Goal: Task Accomplishment & Management: Use online tool/utility

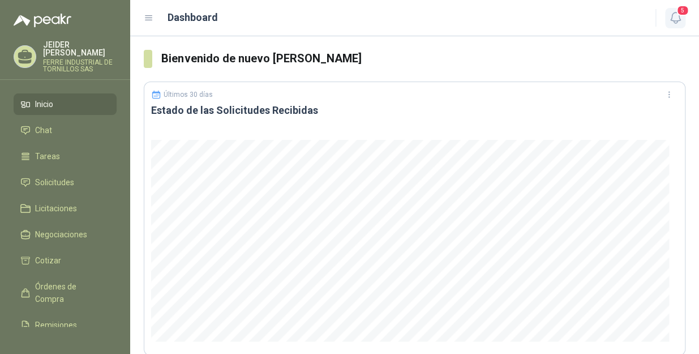
click at [677, 22] on icon "button" at bounding box center [675, 18] width 14 height 14
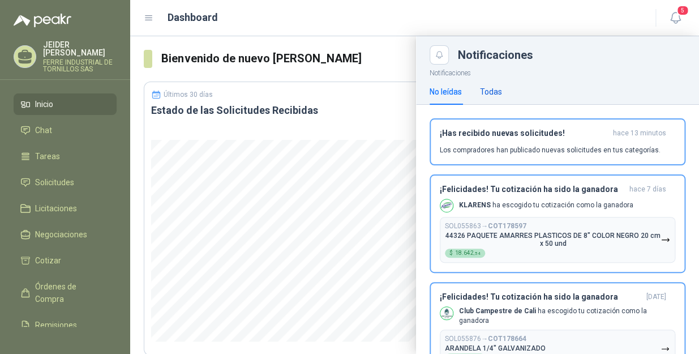
click at [497, 94] on div "Todas" at bounding box center [491, 91] width 22 height 12
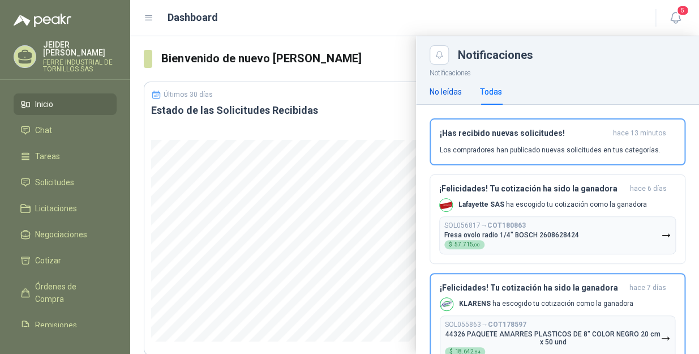
click at [455, 97] on div "No leídas" at bounding box center [445, 91] width 32 height 12
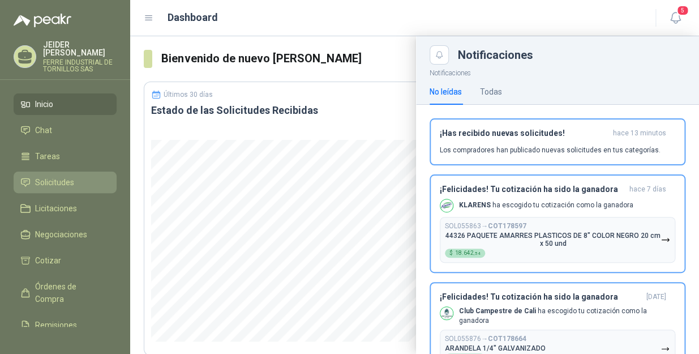
click at [36, 176] on span "Solicitudes" at bounding box center [54, 182] width 39 height 12
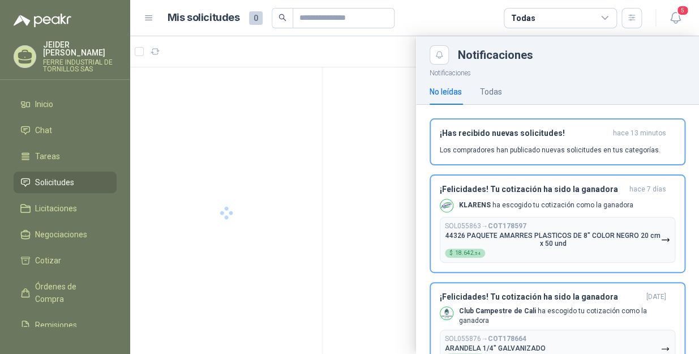
click at [329, 48] on div at bounding box center [414, 194] width 569 height 317
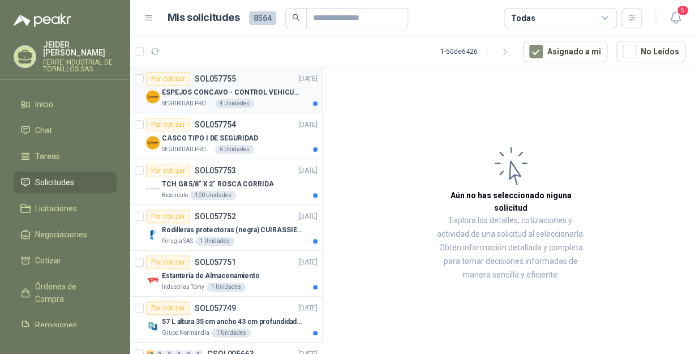
click at [281, 97] on p "ESPEJOS CONCAVO - CONTROL VEHICULAR" at bounding box center [232, 92] width 141 height 11
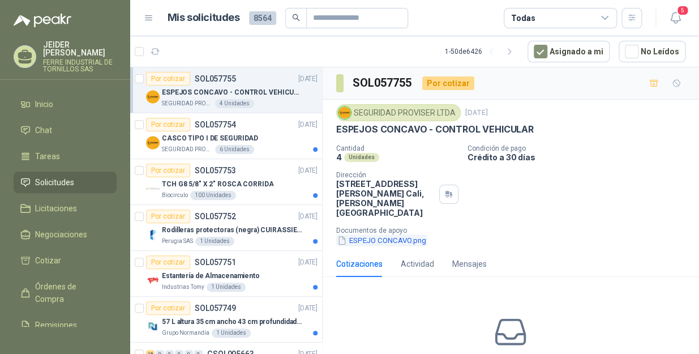
click at [386, 243] on button "ESPEJO CONCAVO.png" at bounding box center [381, 240] width 91 height 12
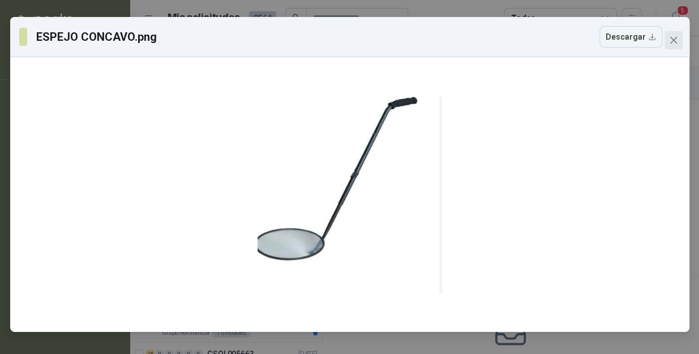
click at [672, 42] on icon "close" at bounding box center [673, 40] width 9 height 9
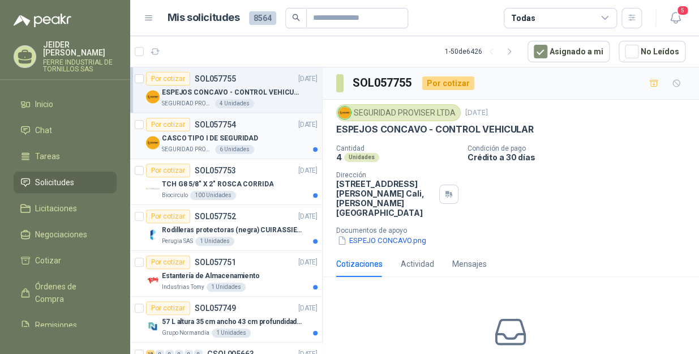
click at [266, 130] on div "Por cotizar SOL057754 [DATE]" at bounding box center [231, 125] width 171 height 14
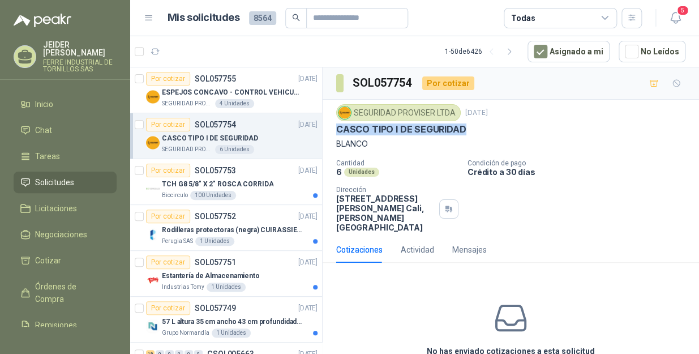
drag, startPoint x: 465, startPoint y: 131, endPoint x: 335, endPoint y: 129, distance: 129.6
click at [336, 129] on div "CASCO TIPO I DE SEGURIDAD" at bounding box center [510, 129] width 349 height 12
copy p "CASCO TIPO I DE SEGURIDAD"
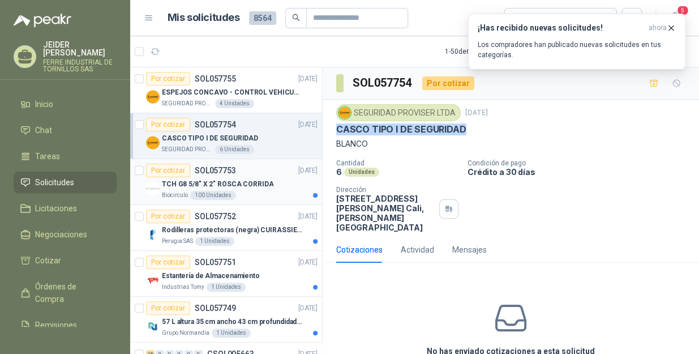
click at [241, 187] on p "TCH G8 5/8" X 2" ROSCA CORRIDA" at bounding box center [217, 184] width 111 height 11
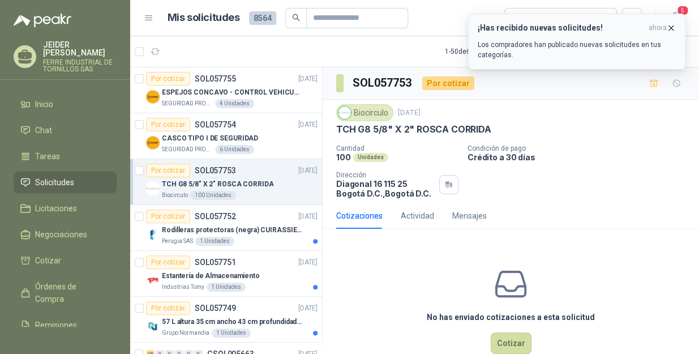
click at [672, 31] on icon "button" at bounding box center [671, 28] width 10 height 10
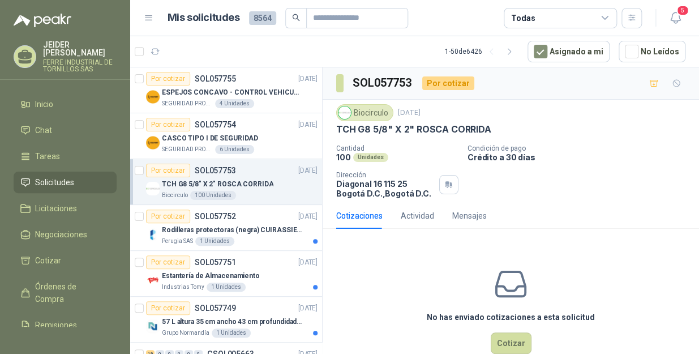
scroll to position [25, 0]
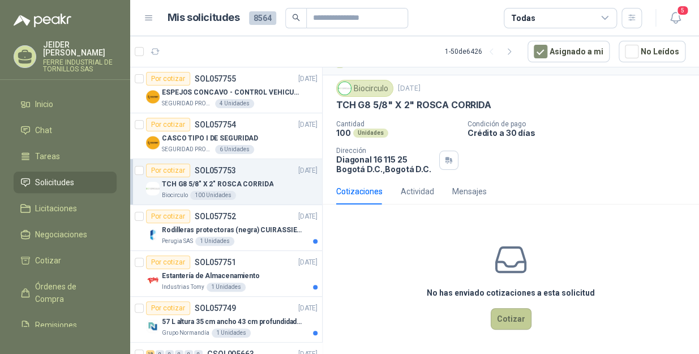
click at [508, 319] on button "Cotizar" at bounding box center [510, 318] width 41 height 21
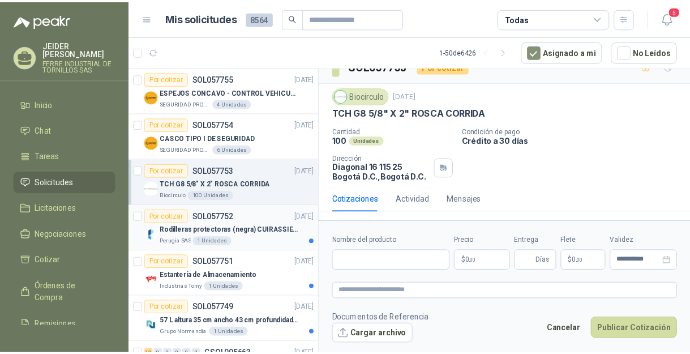
scroll to position [17, 0]
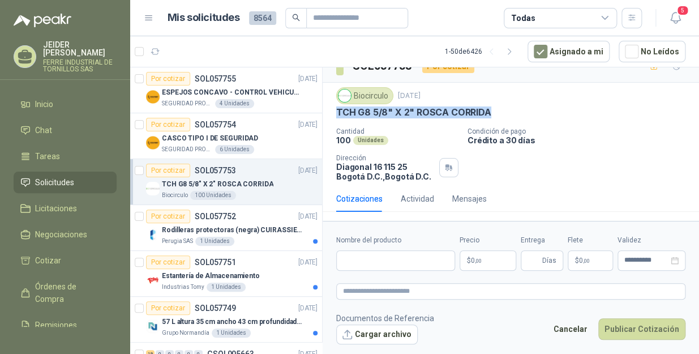
drag, startPoint x: 497, startPoint y: 113, endPoint x: 337, endPoint y: 118, distance: 160.2
click at [337, 118] on div "Biocirculo [DATE] TCH G8 5/8" X 2" ROSCA CORRIDA Cantidad 100 Unidades Condició…" at bounding box center [510, 134] width 349 height 94
copy p "TCH G8 5/8" X 2" ROSCA CORRIDA"
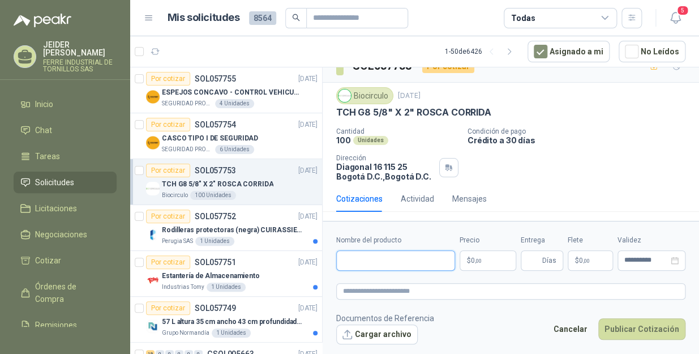
click at [368, 256] on input "Nombre del producto" at bounding box center [395, 260] width 119 height 20
paste input "**********"
type input "**********"
click at [484, 259] on body "[PERSON_NAME] INDUSTRIAL DE TORNILLOS SAS Inicio Chat Tareas Solicitudes Licita…" at bounding box center [349, 177] width 699 height 354
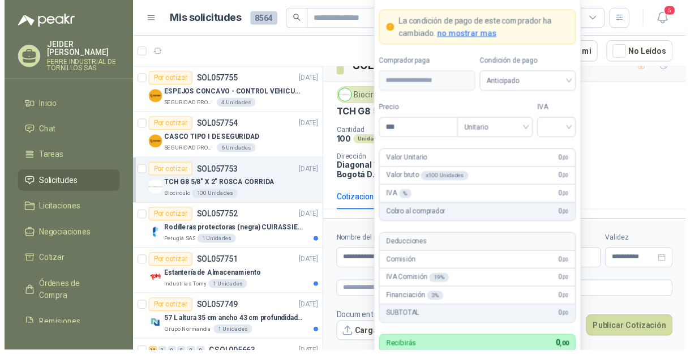
scroll to position [25, 0]
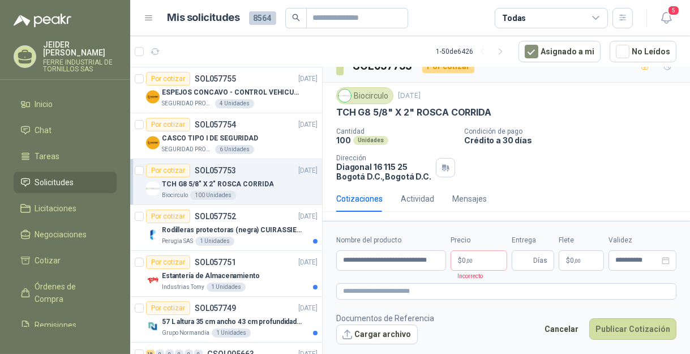
click at [612, 127] on p "Condición de pago" at bounding box center [574, 131] width 221 height 8
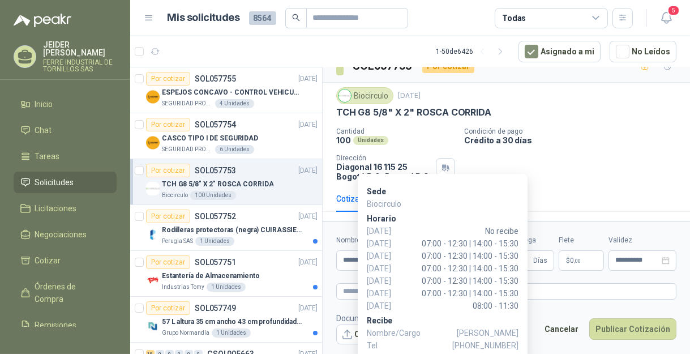
scroll to position [17, 0]
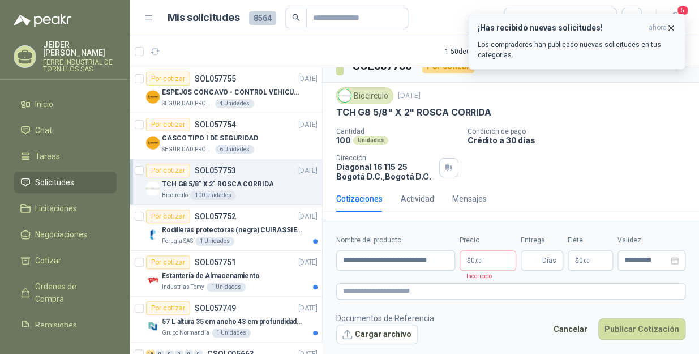
click at [670, 26] on icon "button" at bounding box center [671, 28] width 10 height 10
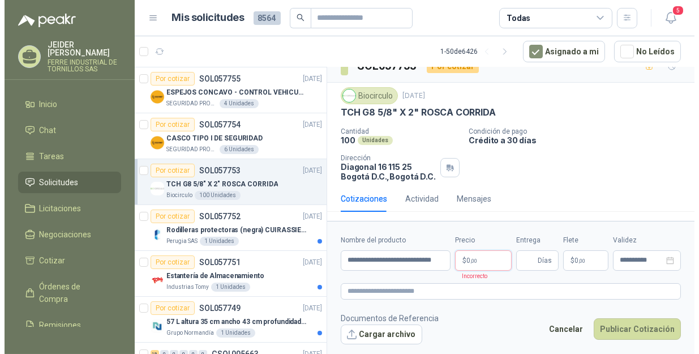
scroll to position [25, 0]
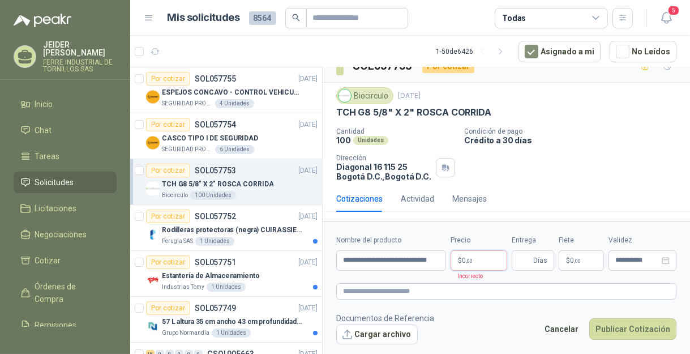
click at [490, 261] on body "[PERSON_NAME] INDUSTRIAL DE TORNILLOS SAS Inicio Chat Tareas Solicitudes Licita…" at bounding box center [345, 177] width 690 height 354
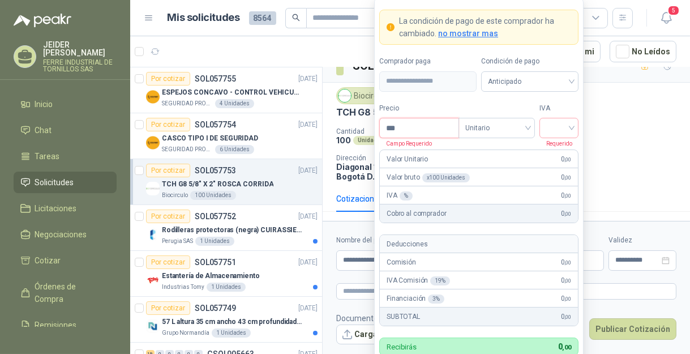
click at [411, 126] on input "***" at bounding box center [419, 127] width 79 height 19
click at [290, 46] on article "1 - 50 de 6426 Asignado a mi No Leídos" at bounding box center [409, 51] width 559 height 31
click at [490, 257] on body "[PERSON_NAME] INDUSTRIAL DE TORNILLOS SAS Inicio Chat Tareas Solicitudes Licita…" at bounding box center [345, 177] width 690 height 354
click at [421, 123] on input "***" at bounding box center [419, 127] width 79 height 19
type input "*******"
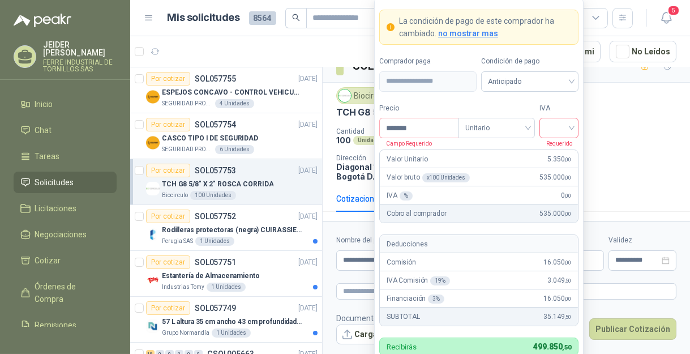
click at [565, 130] on input "search" at bounding box center [558, 126] width 25 height 17
click at [567, 143] on div "19%" at bounding box center [558, 152] width 35 height 18
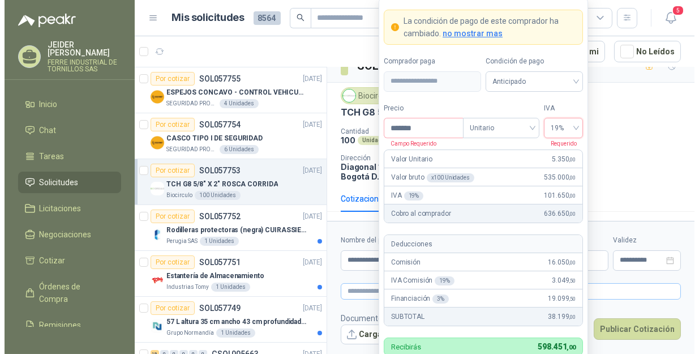
scroll to position [27, 0]
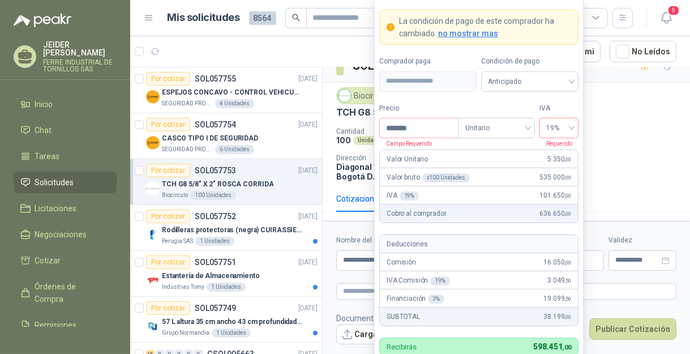
click at [626, 162] on div "Cantidad 100 Unidades Condición de pago Crédito a 30 días Dirección [STREET_ADD…" at bounding box center [506, 154] width 340 height 54
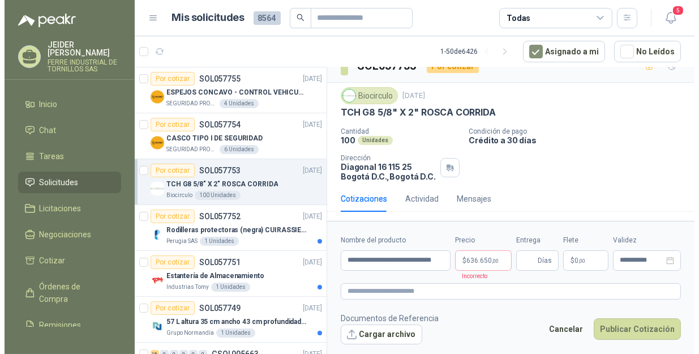
scroll to position [17, 0]
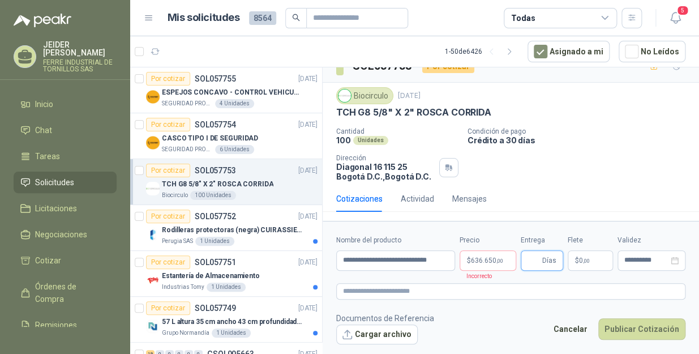
click at [537, 265] on input "Entrega" at bounding box center [533, 260] width 12 height 19
type input "*"
click at [591, 260] on p "$ 0 ,00" at bounding box center [589, 260] width 45 height 20
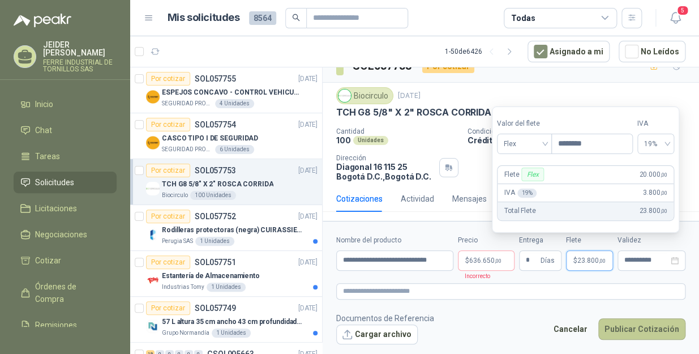
type input "********"
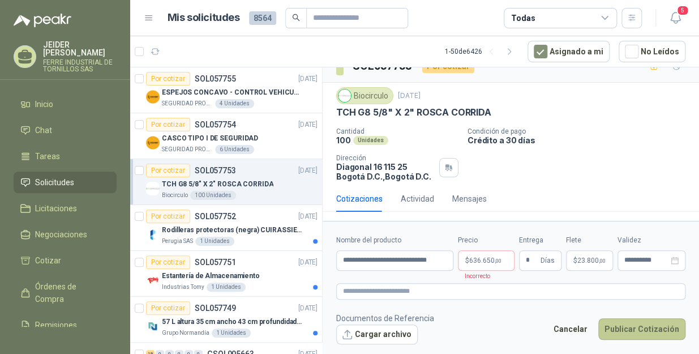
click at [625, 319] on button "Publicar Cotización" at bounding box center [641, 328] width 87 height 21
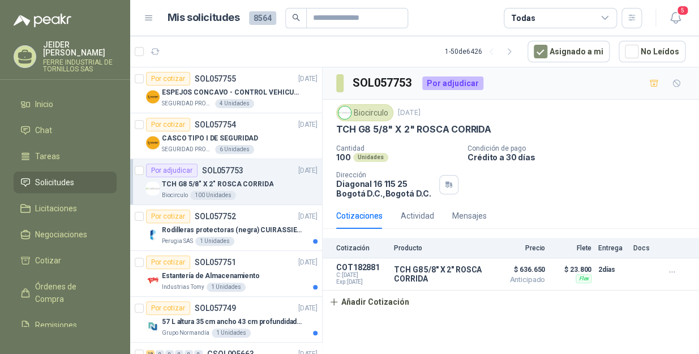
scroll to position [51, 0]
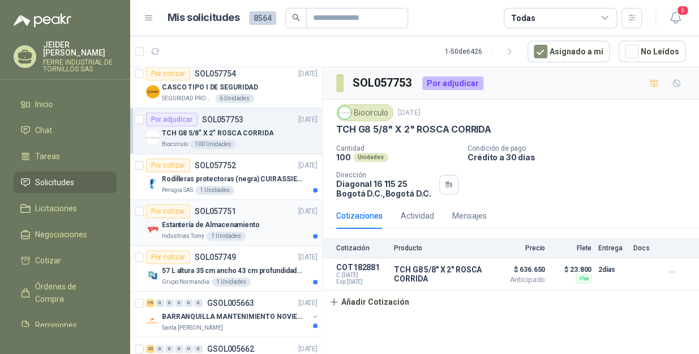
click at [259, 216] on div "Por cotizar SOL057751 [DATE]" at bounding box center [231, 211] width 171 height 14
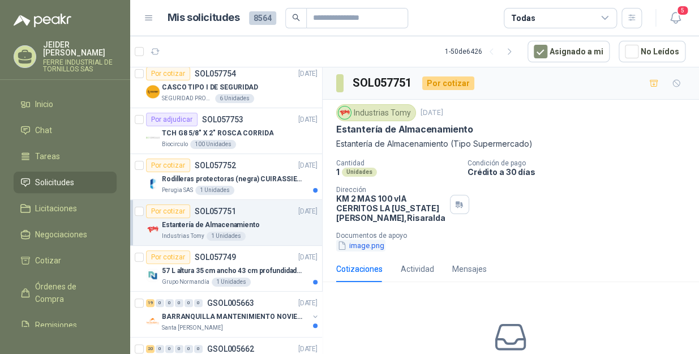
click at [359, 247] on button "image.png" at bounding box center [360, 245] width 49 height 12
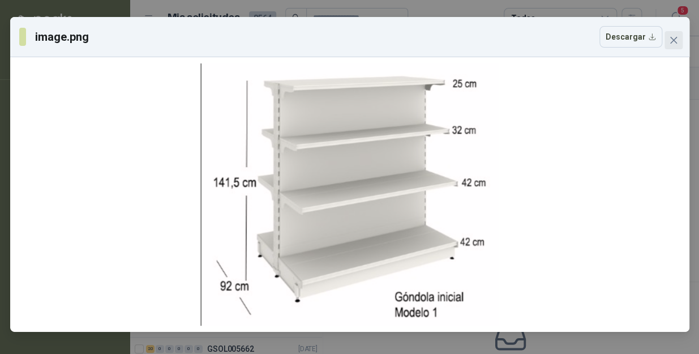
click at [677, 44] on icon "close" at bounding box center [673, 40] width 9 height 9
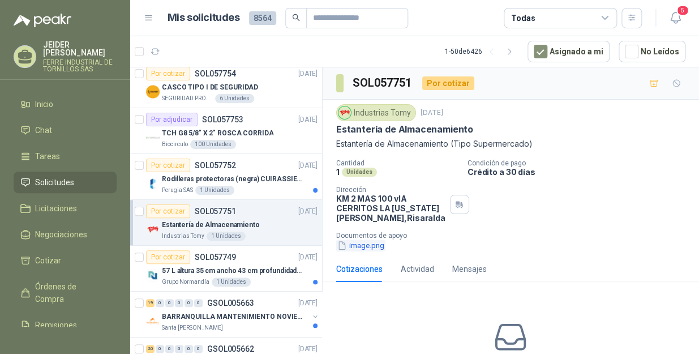
click at [365, 250] on button "image.png" at bounding box center [360, 245] width 49 height 12
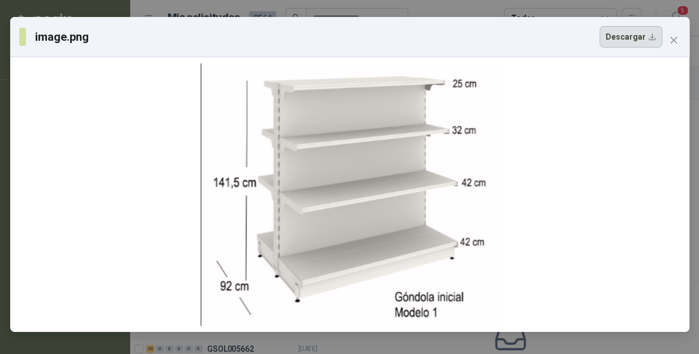
click at [633, 36] on button "Descargar" at bounding box center [630, 36] width 63 height 21
click at [673, 42] on icon "close" at bounding box center [673, 40] width 9 height 9
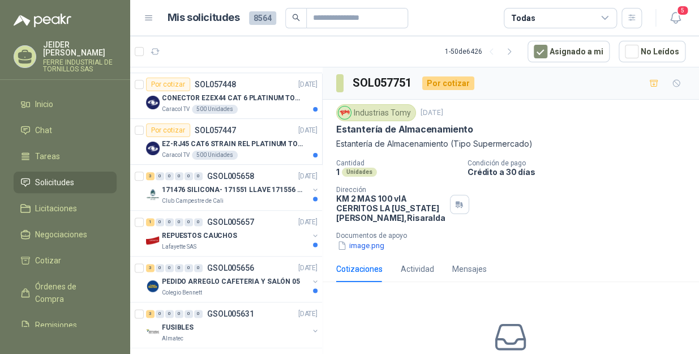
scroll to position [463, 0]
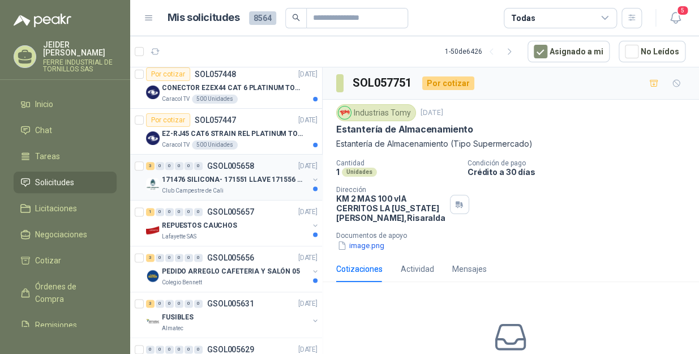
click at [251, 180] on p "171476 SILICONA- 171551 LLAVE 171556 CHAZO" at bounding box center [232, 179] width 141 height 11
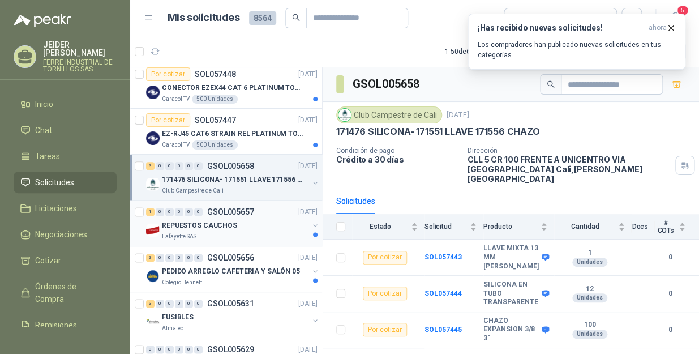
click at [225, 238] on div "Lafayette SAS" at bounding box center [235, 236] width 147 height 9
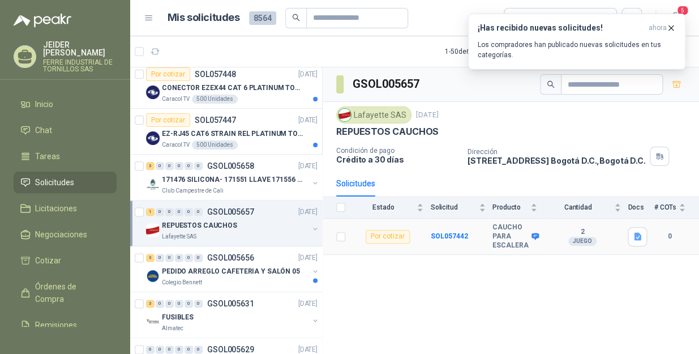
click at [532, 235] on icon at bounding box center [535, 236] width 8 height 8
click at [215, 49] on article "1 1 1 - 50 de 6426 Asignado a mi No Leídos" at bounding box center [414, 51] width 569 height 31
click at [210, 53] on button "1" at bounding box center [205, 51] width 18 height 18
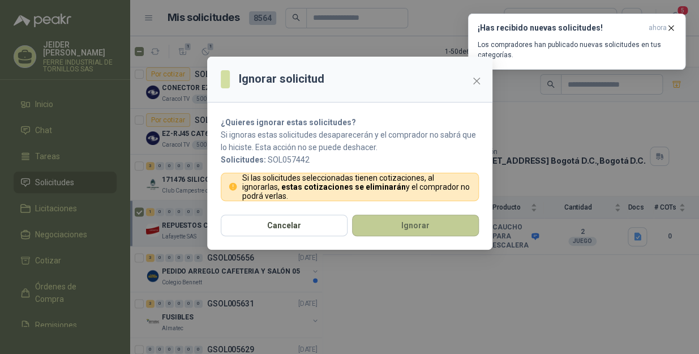
click at [443, 225] on button "Ignorar" at bounding box center [415, 224] width 127 height 21
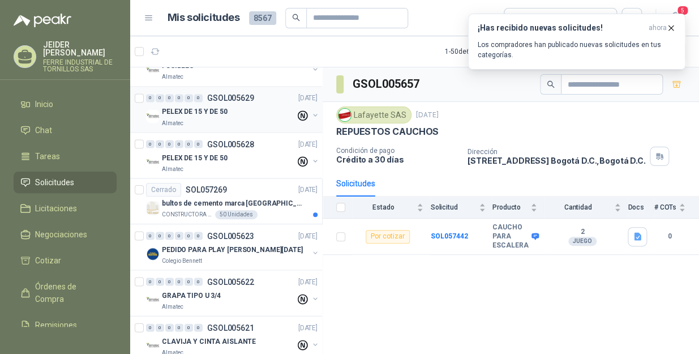
scroll to position [765, 0]
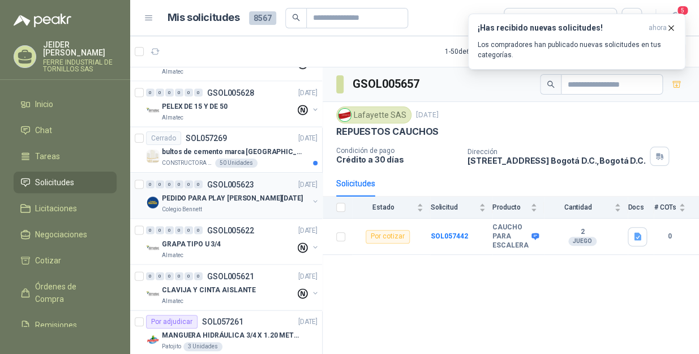
click at [225, 200] on p "PEDIDO PARA PLAY [PERSON_NAME][DATE]" at bounding box center [232, 197] width 141 height 11
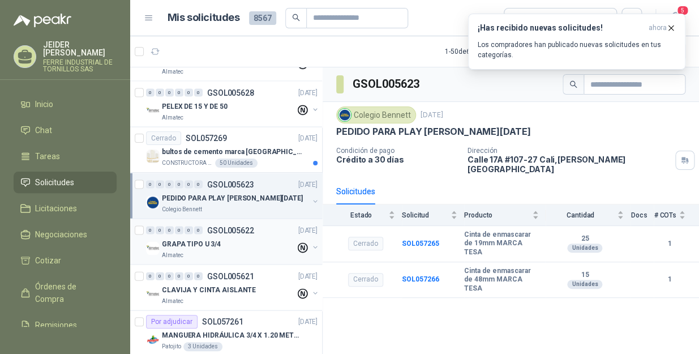
click at [249, 236] on div "GRAPA TIPO U 3/4" at bounding box center [229, 243] width 134 height 14
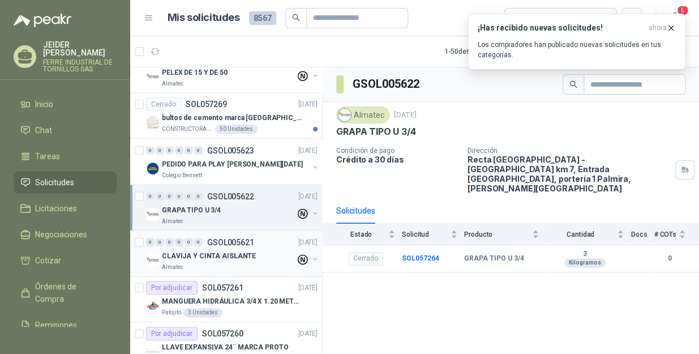
scroll to position [817, 0]
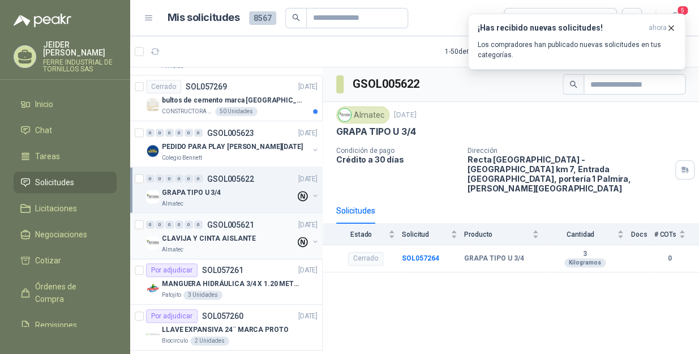
click at [247, 240] on p "CLAVIJA Y CINTA AISLANTE" at bounding box center [209, 238] width 94 height 11
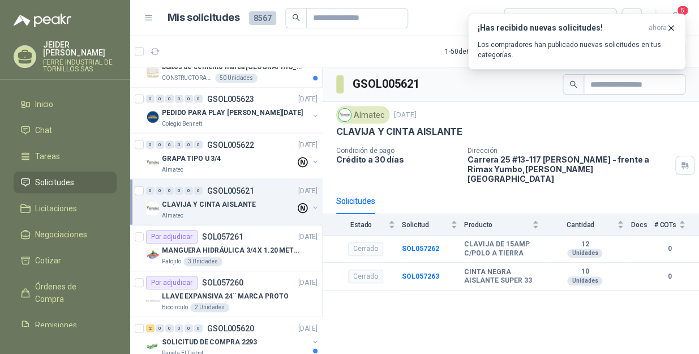
scroll to position [868, 0]
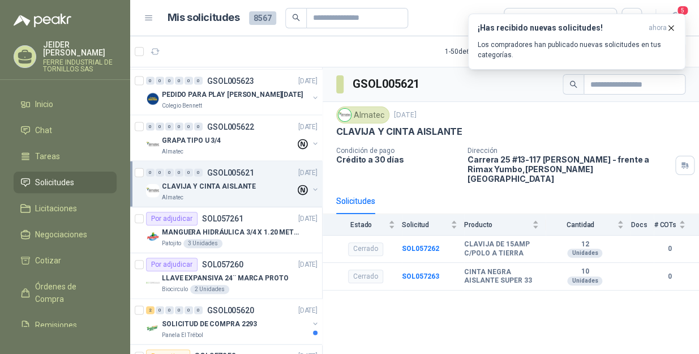
click at [247, 240] on div "Patojito 3 Unidades" at bounding box center [240, 243] width 156 height 9
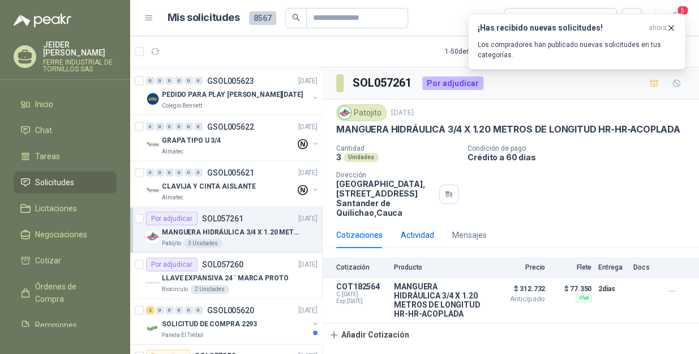
click at [419, 234] on div "Actividad" at bounding box center [417, 235] width 33 height 12
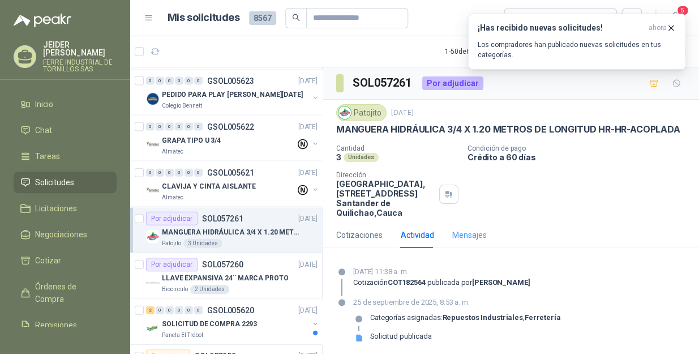
click at [459, 222] on div "Patojito [DATE] MANGUERA HIDRÁULICA 3/4 X 1.20 METROS DE LONGITUD HR-HR-ACOPLAD…" at bounding box center [510, 161] width 376 height 122
click at [462, 241] on div "Mensajes" at bounding box center [469, 235] width 35 height 12
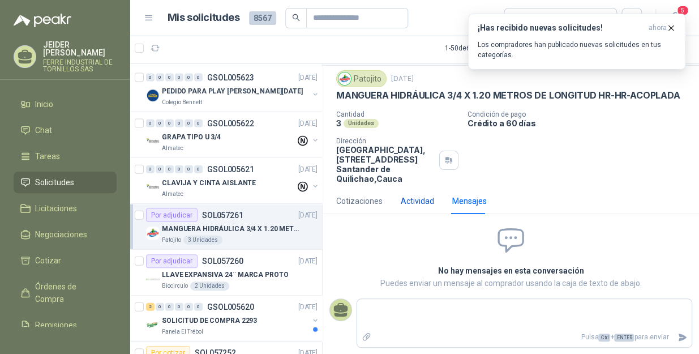
click at [412, 199] on div "Actividad" at bounding box center [417, 201] width 33 height 12
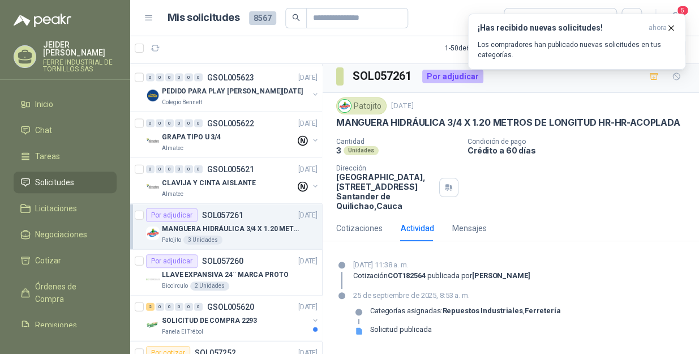
scroll to position [16, 0]
click at [359, 225] on div "Cotizaciones" at bounding box center [359, 228] width 46 height 12
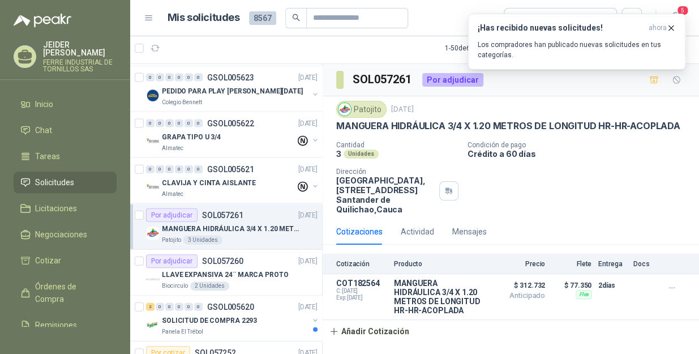
scroll to position [0, 0]
click at [358, 333] on button "Añadir Cotización" at bounding box center [368, 331] width 93 height 23
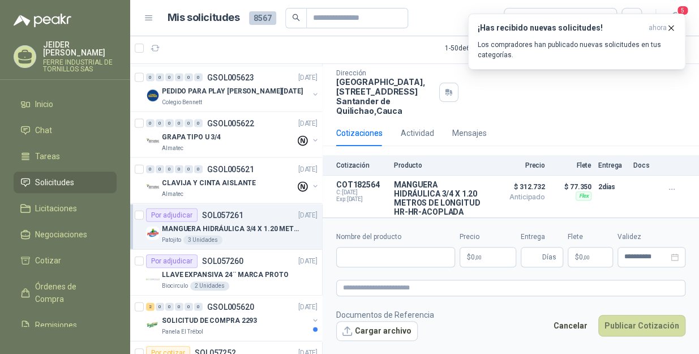
scroll to position [102, 0]
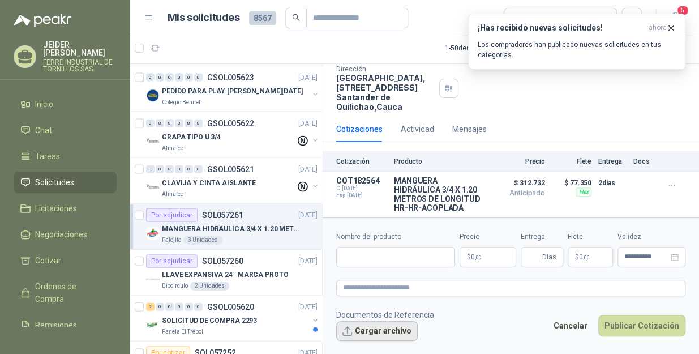
click at [388, 322] on button "Cargar archivo" at bounding box center [376, 331] width 81 height 20
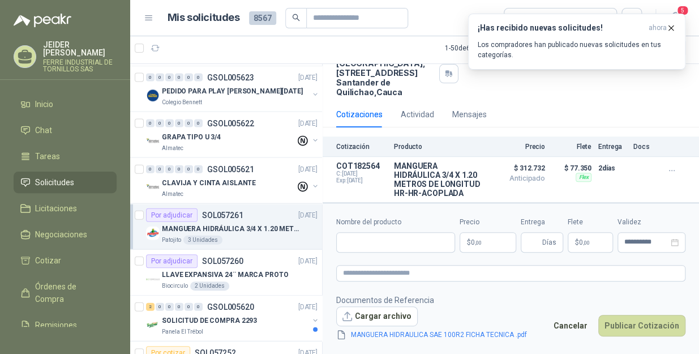
scroll to position [142, 0]
drag, startPoint x: 414, startPoint y: 191, endPoint x: 385, endPoint y: 164, distance: 39.6
click at [385, 164] on article "COT182564 C: [DATE] Exp: [DATE] MANGUERA HIDRÁULICA 3/4 X 1.20 METROS DE LONGIT…" at bounding box center [510, 180] width 376 height 46
drag, startPoint x: 385, startPoint y: 164, endPoint x: 388, endPoint y: 193, distance: 29.6
click at [388, 193] on article "COT182564 C: [DATE] Exp: [DATE] MANGUERA HIDRÁULICA 3/4 X 1.20 METROS DE LONGIT…" at bounding box center [510, 180] width 376 height 46
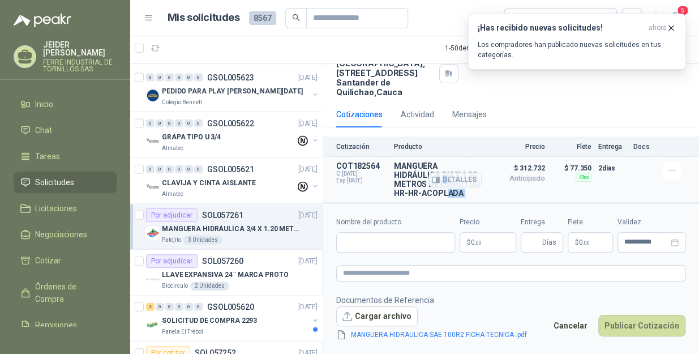
scroll to position [143, 0]
drag, startPoint x: 440, startPoint y: 195, endPoint x: 392, endPoint y: 150, distance: 64.8
click at [392, 157] on article "COT182564 C: [DATE] Exp: [DATE] MANGUERA HIDRÁULICA 3/4 X 1.20 METROS DE LONGIT…" at bounding box center [510, 180] width 376 height 46
copy div "MANGUERA HIDRÁULICA 3/4 X 1.20 METROS DE LONGITUD HR-HR-ACOPLADA D"
click at [397, 273] on textarea at bounding box center [510, 273] width 349 height 16
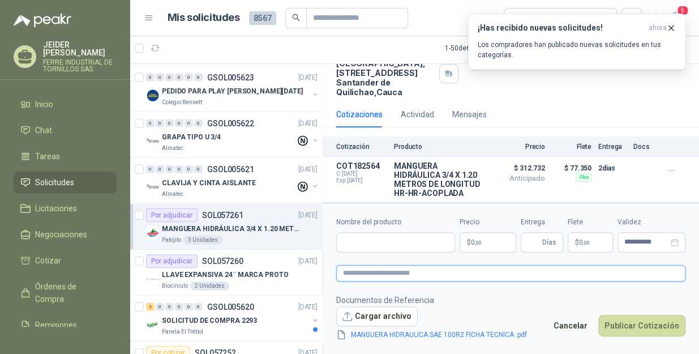
paste textarea "**********"
type textarea "**********"
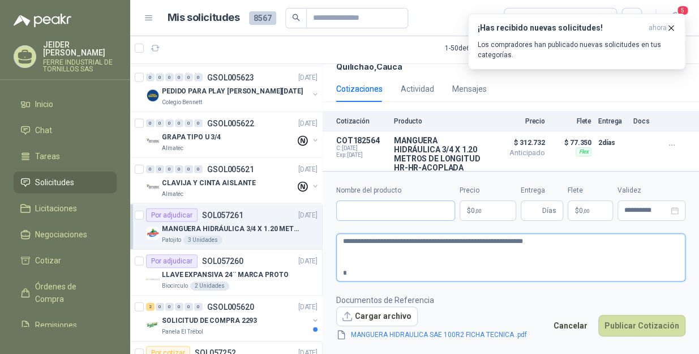
type textarea "**********"
click at [389, 200] on input "Nombre del producto" at bounding box center [395, 210] width 119 height 20
paste input "**********"
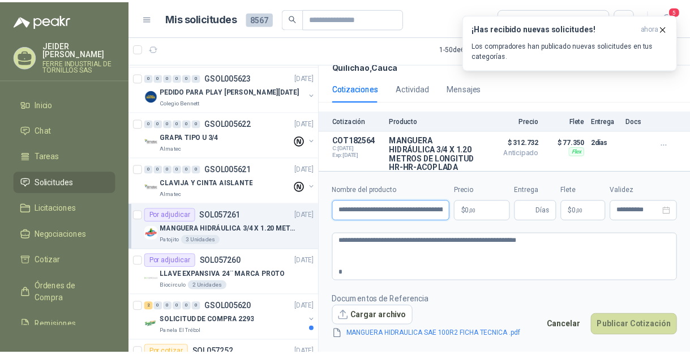
scroll to position [0, 145]
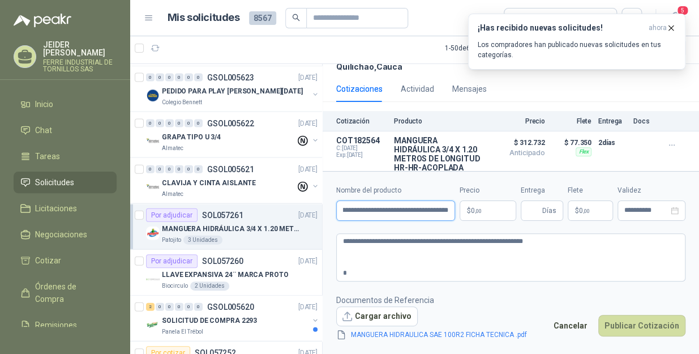
type input "**********"
click at [494, 210] on body "[PERSON_NAME] INDUSTRIAL DE TORNILLOS SAS Inicio Chat Tareas Solicitudes Licita…" at bounding box center [349, 177] width 699 height 354
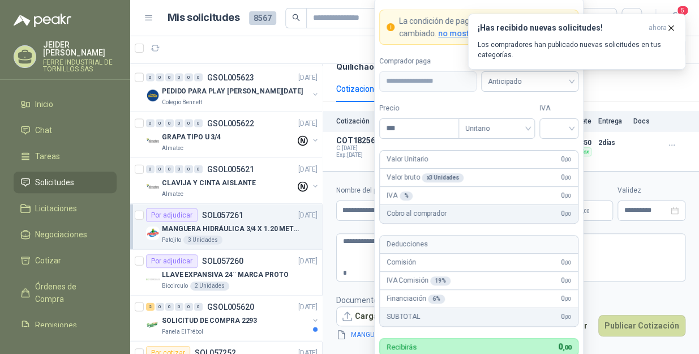
scroll to position [0, 0]
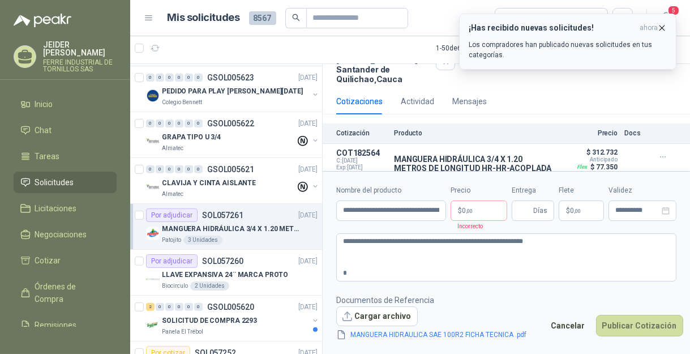
click at [659, 29] on icon "button" at bounding box center [662, 28] width 10 height 10
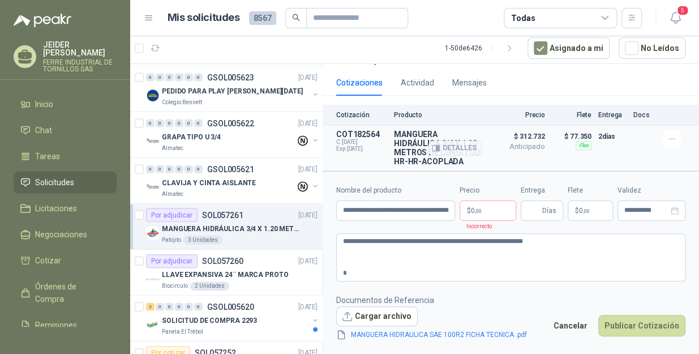
scroll to position [174, 0]
click at [453, 141] on button "Detalles" at bounding box center [454, 147] width 53 height 15
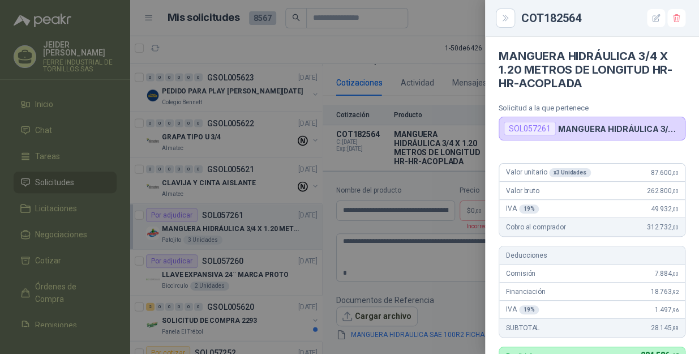
scroll to position [0, 0]
click at [438, 178] on div at bounding box center [349, 177] width 699 height 354
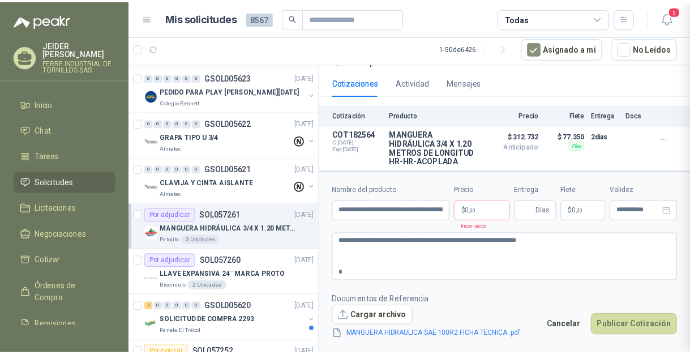
scroll to position [328, 0]
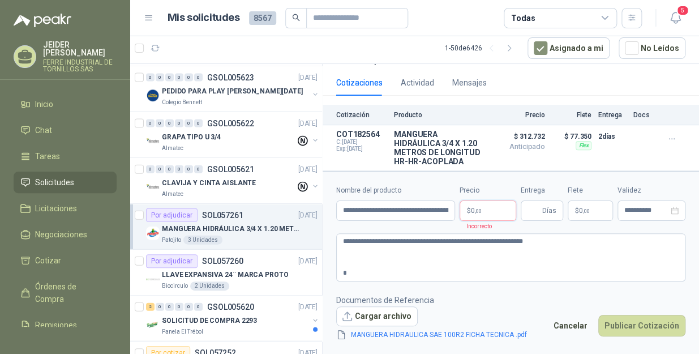
click at [481, 208] on body "[PERSON_NAME] INDUSTRIAL DE TORNILLOS SAS Inicio Chat Tareas Solicitudes Licita…" at bounding box center [349, 177] width 699 height 354
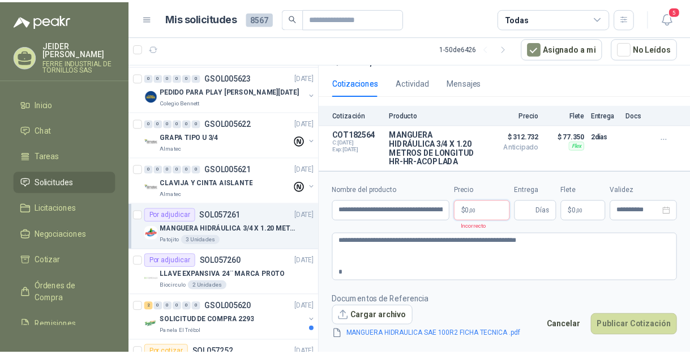
scroll to position [157, 0]
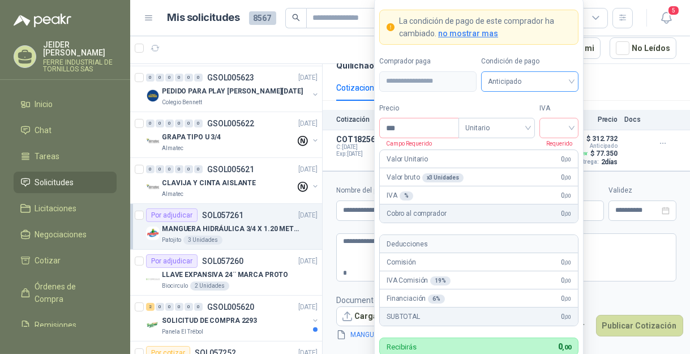
drag, startPoint x: 481, startPoint y: 208, endPoint x: 547, endPoint y: 83, distance: 141.5
click at [547, 83] on span "Anticipado" at bounding box center [530, 81] width 84 height 17
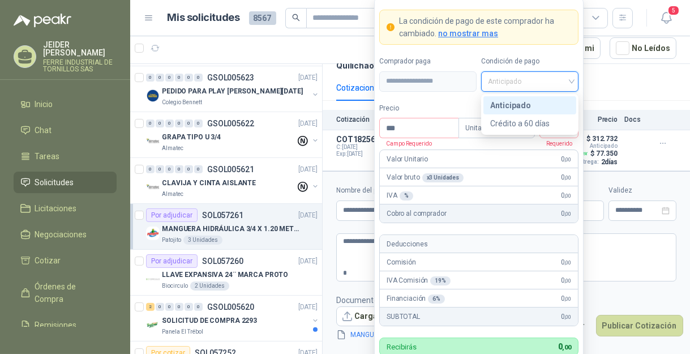
click at [421, 113] on div "Precio *** Campo Requerido" at bounding box center [418, 121] width 79 height 36
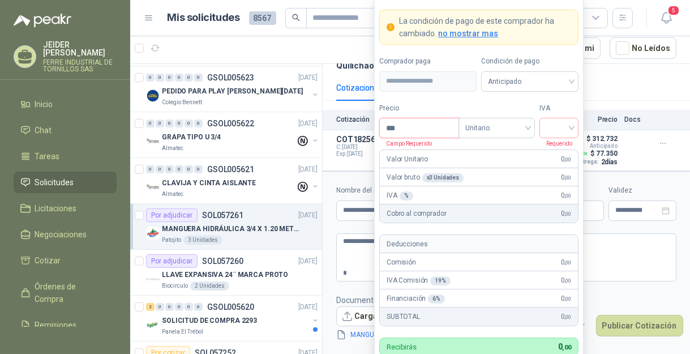
click at [405, 131] on input "***" at bounding box center [419, 127] width 79 height 19
type input "********"
click at [557, 125] on input "search" at bounding box center [558, 126] width 25 height 17
click at [561, 145] on div "19%" at bounding box center [558, 151] width 21 height 12
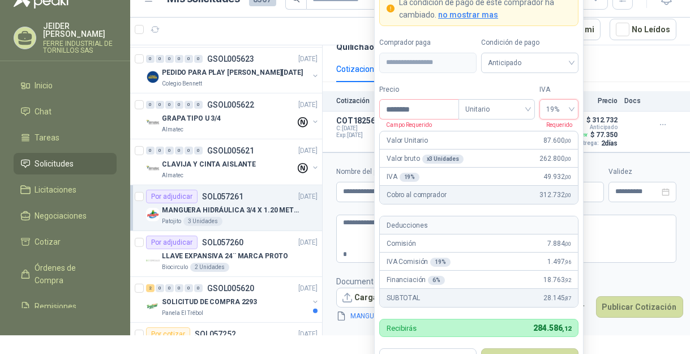
scroll to position [40, 0]
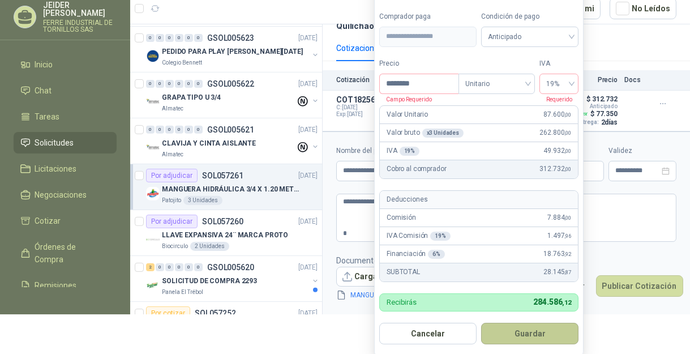
click at [518, 338] on button "Guardar" at bounding box center [529, 332] width 97 height 21
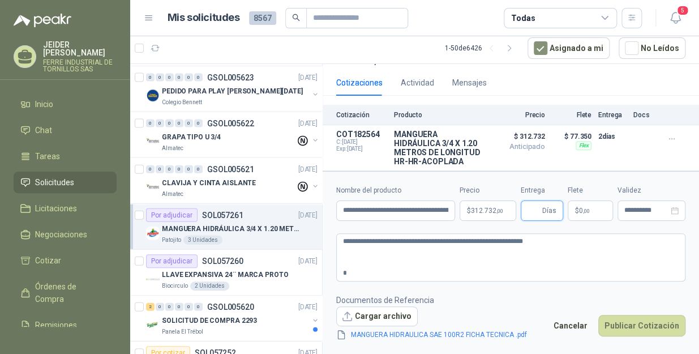
scroll to position [174, 0]
type input "*"
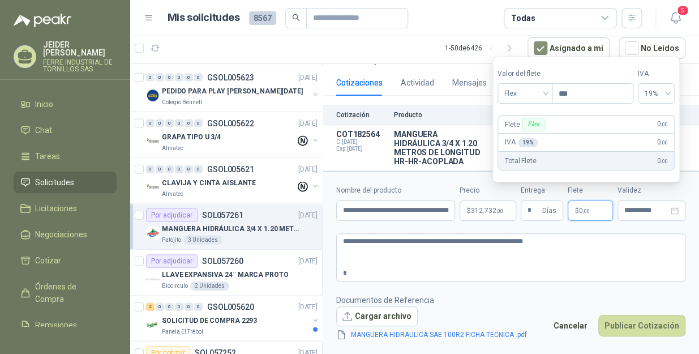
click at [462, 175] on form "**********" at bounding box center [510, 262] width 376 height 183
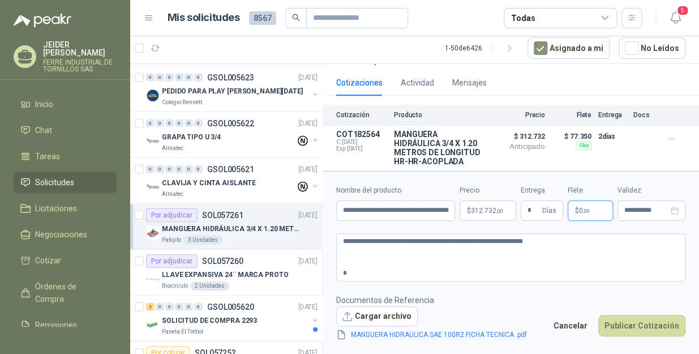
click at [584, 206] on p "$ 0 ,00" at bounding box center [589, 210] width 45 height 20
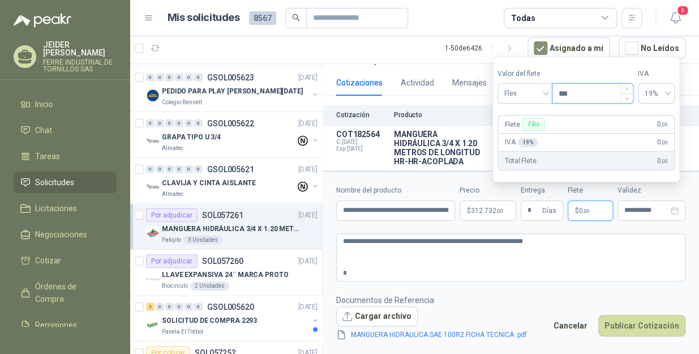
click at [575, 94] on input "***" at bounding box center [592, 93] width 80 height 19
type input "********"
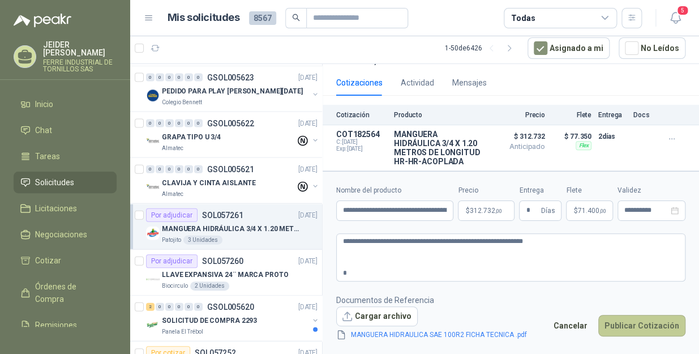
click at [655, 328] on button "Publicar Cotización" at bounding box center [641, 325] width 87 height 21
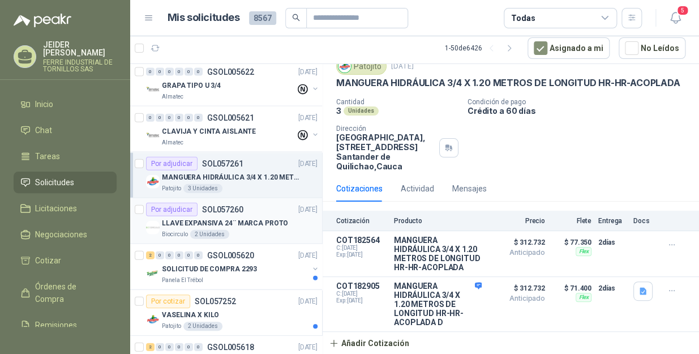
scroll to position [971, 0]
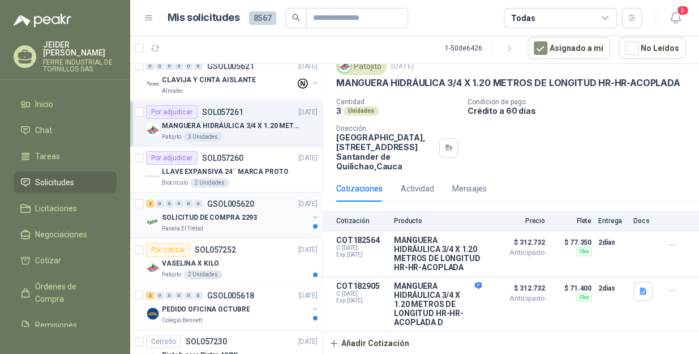
click at [265, 215] on div "SOLICITUD DE COMPRA 2293" at bounding box center [235, 217] width 147 height 14
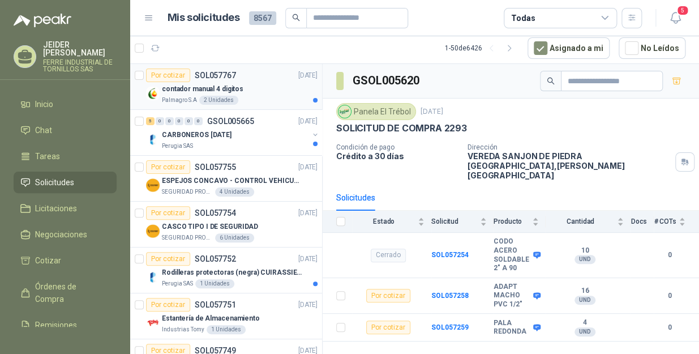
click at [254, 97] on div "Palmagro S.A 2 Unidades" at bounding box center [240, 100] width 156 height 9
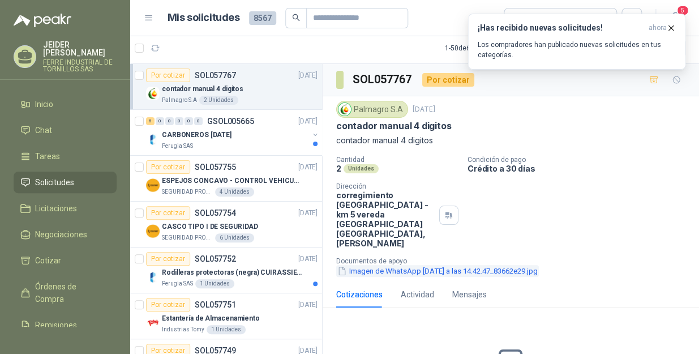
click at [406, 265] on button "Imagen de WhatsApp [DATE] a las 14.42.47_83662e29.jpg" at bounding box center [437, 271] width 203 height 12
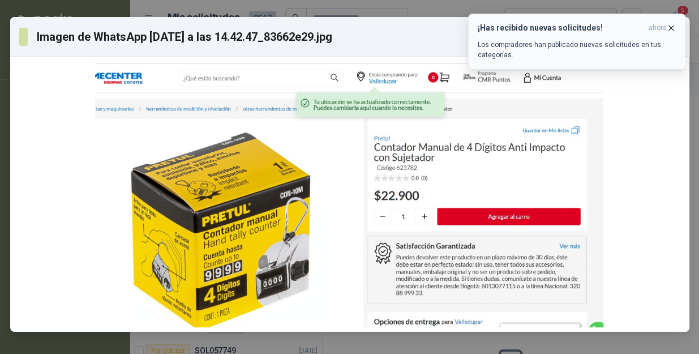
click at [670, 25] on icon "button" at bounding box center [671, 28] width 10 height 10
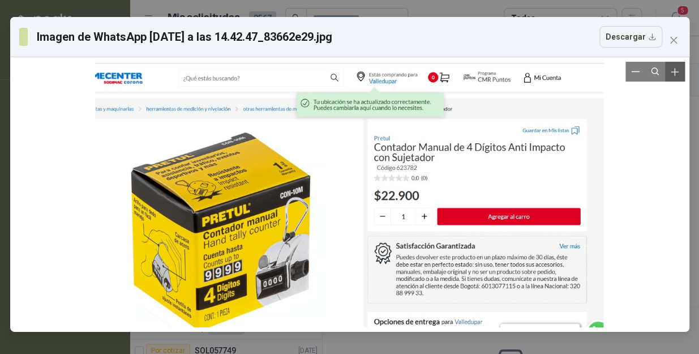
click at [673, 79] on button "Zoom in" at bounding box center [675, 72] width 20 height 20
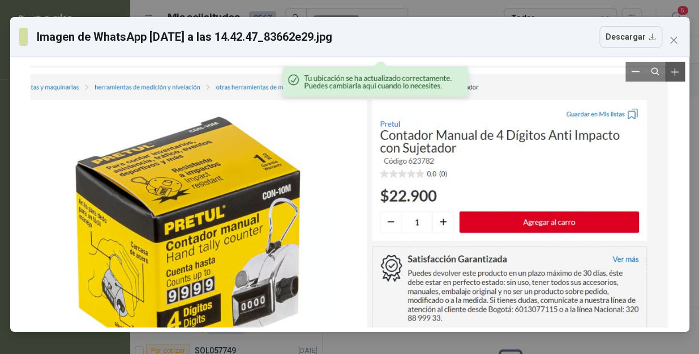
click at [674, 79] on button "Zoom in" at bounding box center [675, 72] width 20 height 20
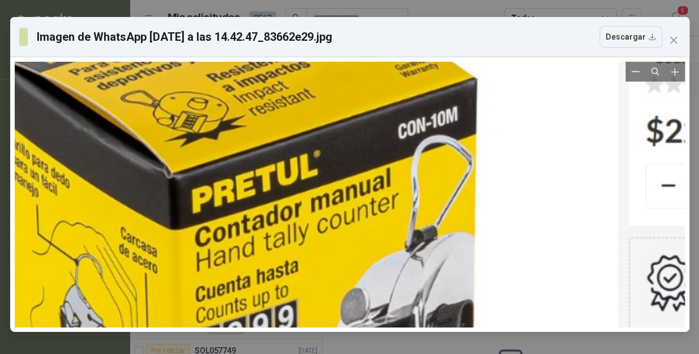
drag, startPoint x: 195, startPoint y: 156, endPoint x: 428, endPoint y: 89, distance: 242.4
click at [428, 89] on div at bounding box center [580, 128] width 1342 height 700
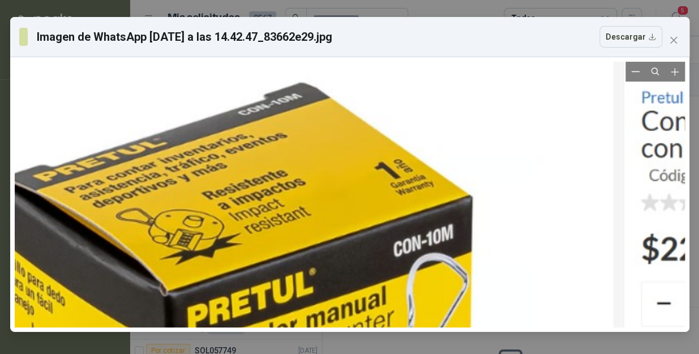
drag, startPoint x: 341, startPoint y: 148, endPoint x: 329, endPoint y: 311, distance: 163.9
click at [330, 311] on div at bounding box center [576, 245] width 1342 height 700
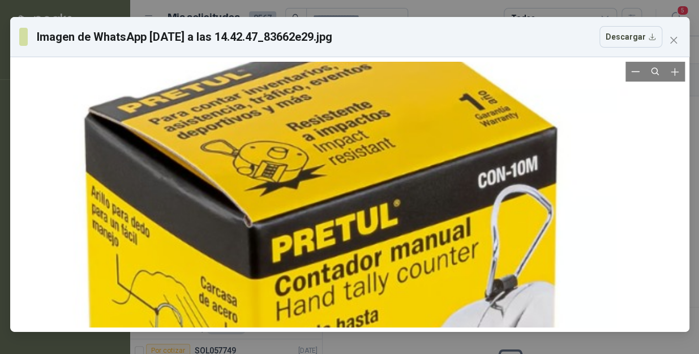
drag, startPoint x: 300, startPoint y: 270, endPoint x: 397, endPoint y: 154, distance: 151.5
click at [397, 154] on div at bounding box center [660, 177] width 1342 height 700
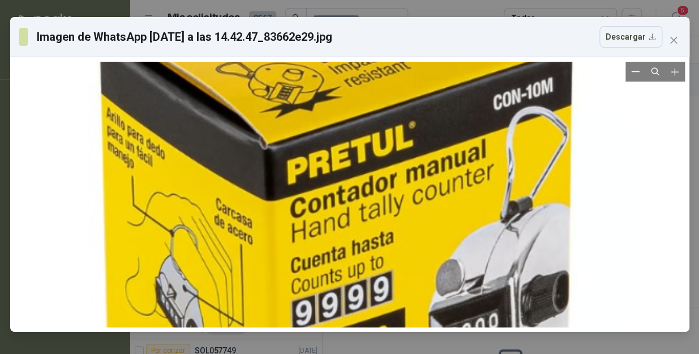
drag, startPoint x: 364, startPoint y: 230, endPoint x: 395, endPoint y: 177, distance: 61.4
click at [381, 149] on div at bounding box center [676, 99] width 1342 height 700
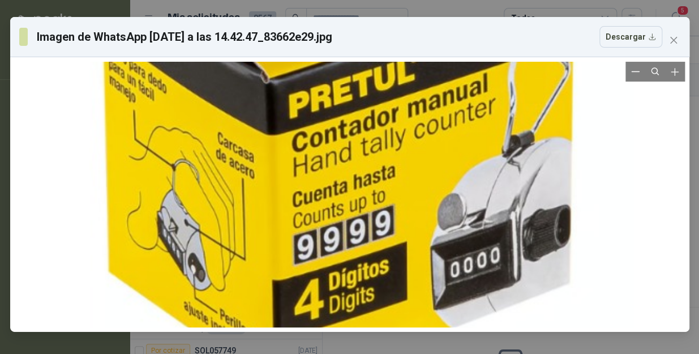
drag, startPoint x: 401, startPoint y: 193, endPoint x: 387, endPoint y: 158, distance: 37.8
click at [387, 158] on div at bounding box center [677, 33] width 1342 height 700
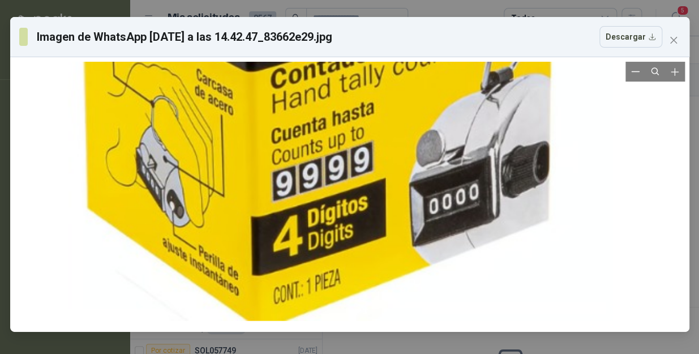
drag, startPoint x: 417, startPoint y: 221, endPoint x: 417, endPoint y: 192, distance: 28.3
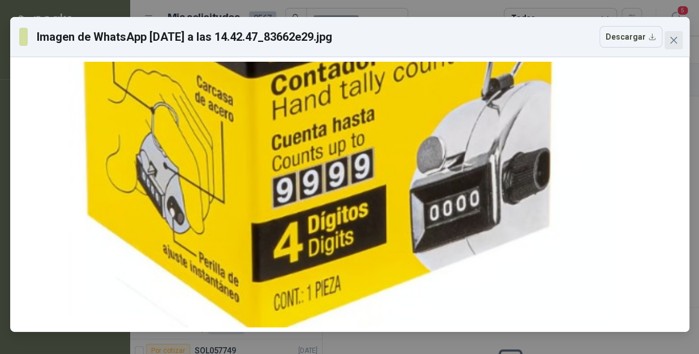
click at [678, 41] on span "Close" at bounding box center [673, 40] width 18 height 9
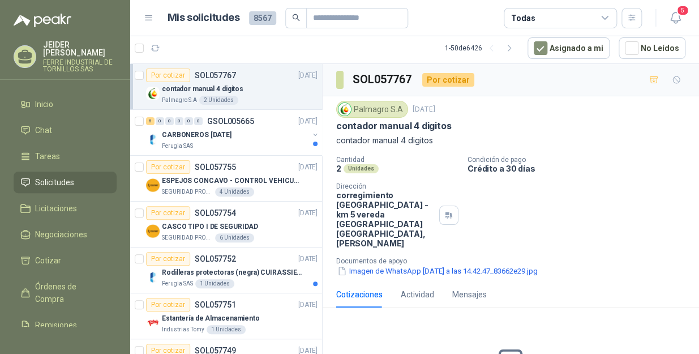
scroll to position [79, 0]
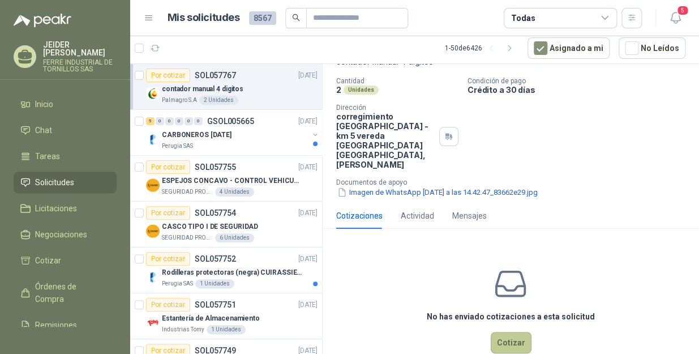
click at [509, 332] on button "Cotizar" at bounding box center [510, 342] width 41 height 21
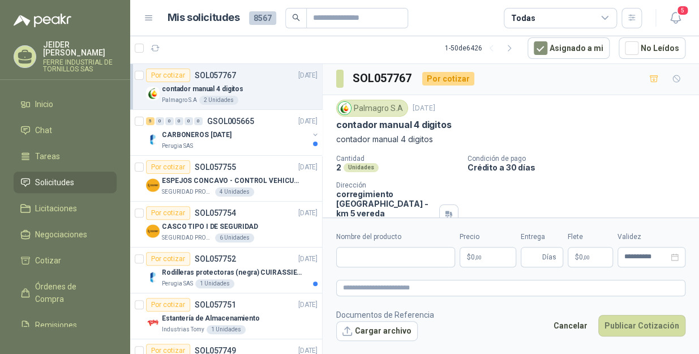
scroll to position [0, 0]
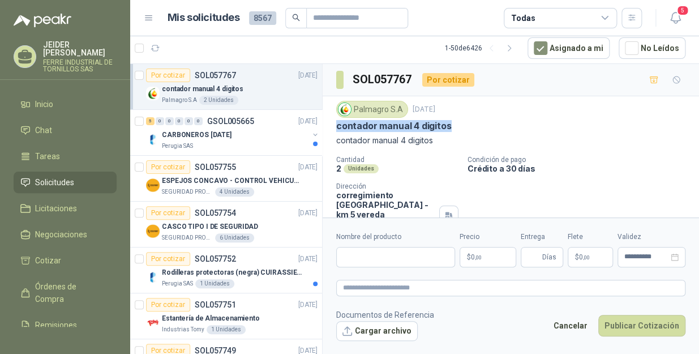
drag, startPoint x: 451, startPoint y: 124, endPoint x: 334, endPoint y: 125, distance: 117.7
click at [334, 125] on div "Palmagro [DATE] contador manual 4 digitos contador manual 4 digitos Cantidad 2 …" at bounding box center [510, 188] width 376 height 185
copy p "contador manual 4 digitos"
click at [373, 252] on input "Nombre del producto" at bounding box center [395, 257] width 119 height 20
paste input "**********"
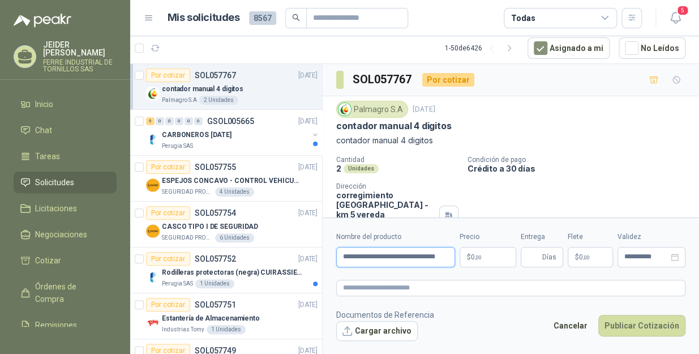
type input "**********"
click at [501, 259] on body "[PERSON_NAME] INDUSTRIAL DE TORNILLOS SAS Inicio Chat Tareas Solicitudes Licita…" at bounding box center [349, 177] width 699 height 354
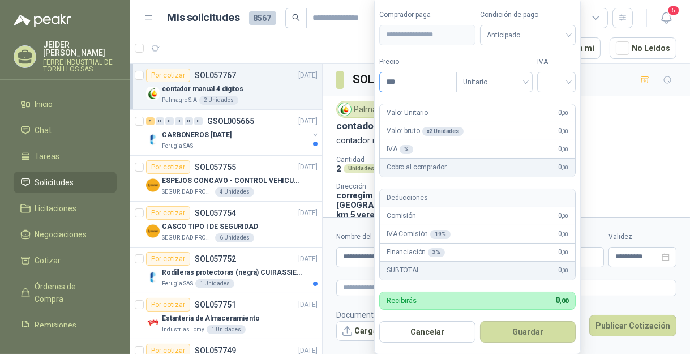
click at [425, 79] on input "***" at bounding box center [418, 81] width 76 height 19
type input "********"
click at [480, 321] on button "Guardar" at bounding box center [528, 331] width 96 height 21
click at [558, 76] on input "search" at bounding box center [556, 80] width 25 height 17
click at [565, 103] on div "19%" at bounding box center [558, 106] width 21 height 12
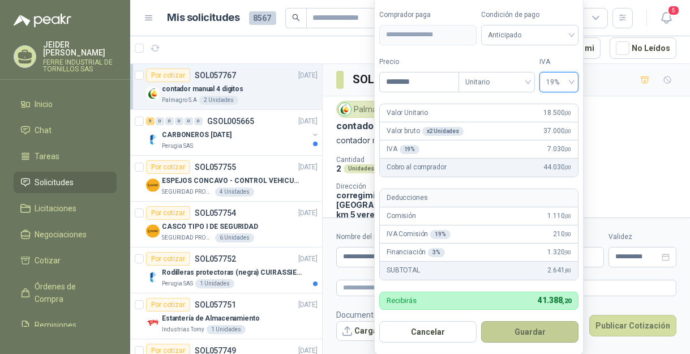
click at [533, 334] on button "Guardar" at bounding box center [529, 331] width 97 height 21
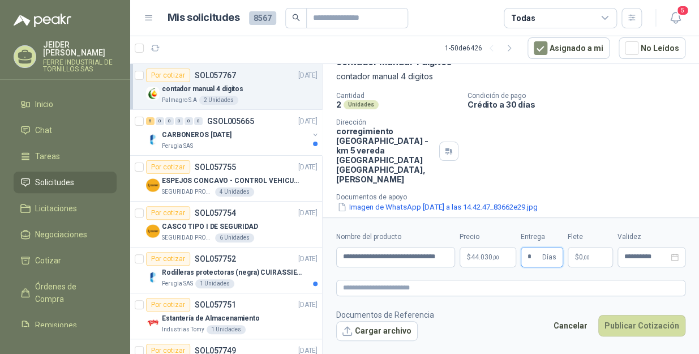
scroll to position [71, 0]
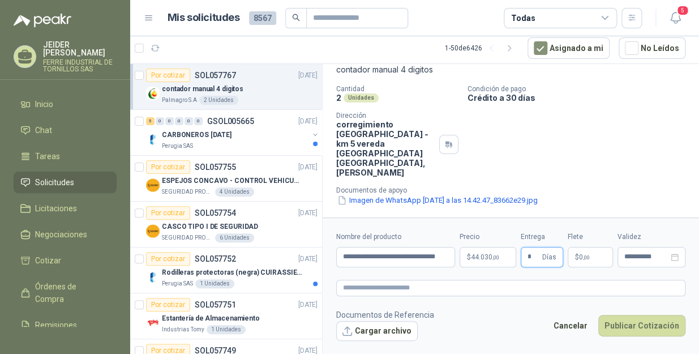
type input "*"
click at [589, 255] on p "$ 0 ,00" at bounding box center [589, 257] width 45 height 20
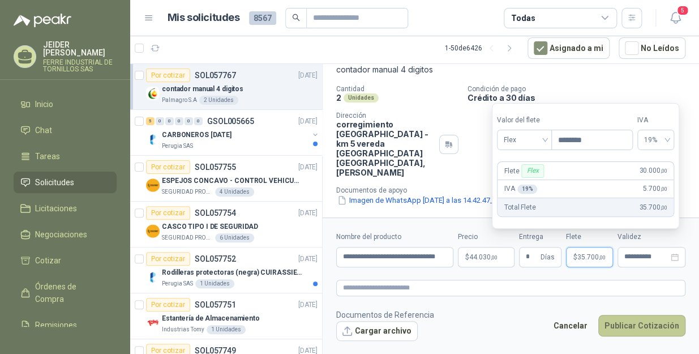
type input "********"
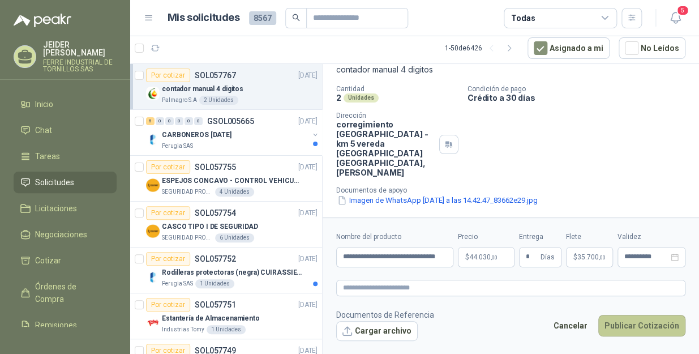
click at [635, 321] on button "Publicar Cotización" at bounding box center [641, 325] width 87 height 21
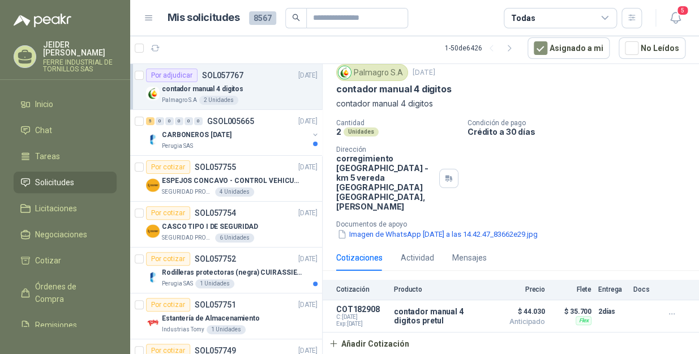
scroll to position [10, 0]
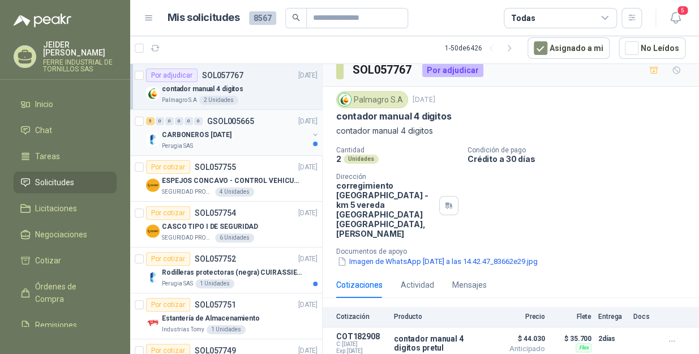
click at [233, 145] on div "Perugia SAS" at bounding box center [235, 145] width 147 height 9
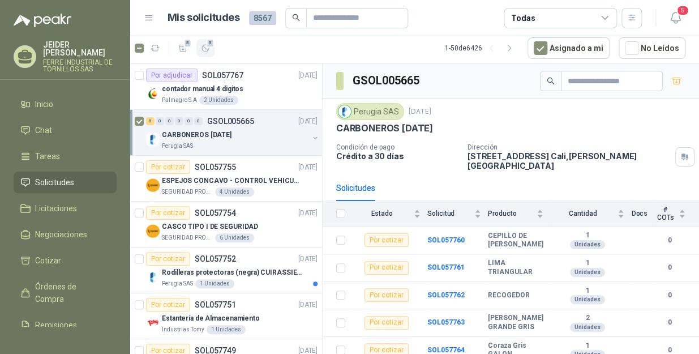
click at [206, 44] on span "5" at bounding box center [210, 42] width 8 height 9
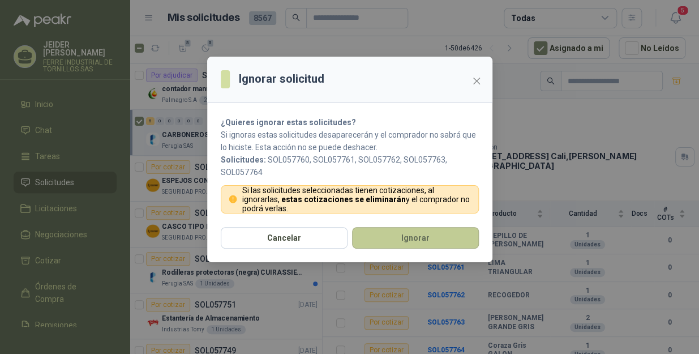
click at [386, 235] on button "Ignorar" at bounding box center [415, 237] width 127 height 21
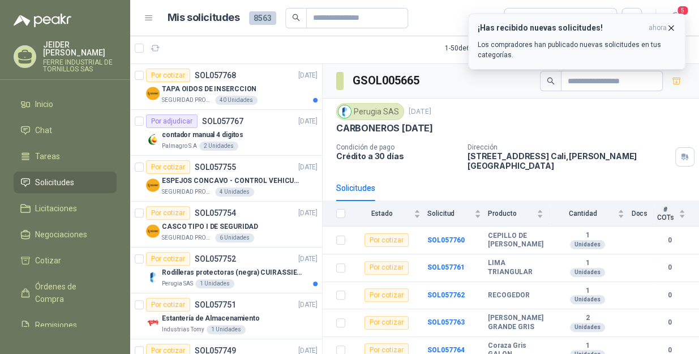
click at [671, 29] on icon "button" at bounding box center [671, 28] width 10 height 10
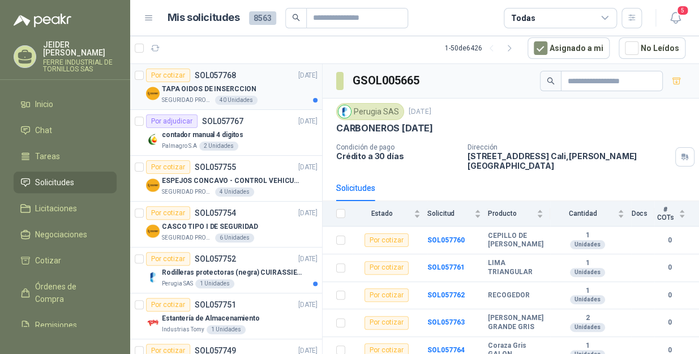
click at [279, 79] on div "Por cotizar SOL057768 [DATE]" at bounding box center [231, 75] width 171 height 14
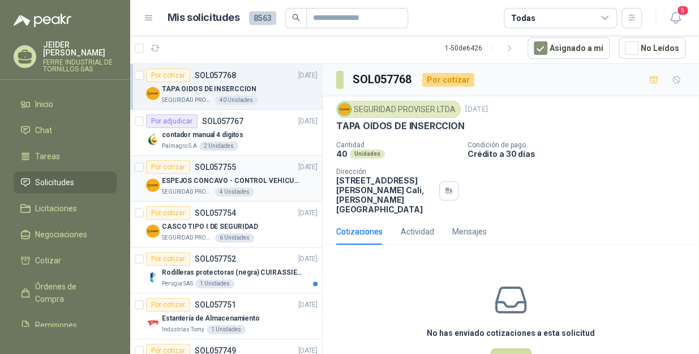
click at [198, 187] on p "SEGURIDAD PROVISER LTDA" at bounding box center [187, 191] width 51 height 9
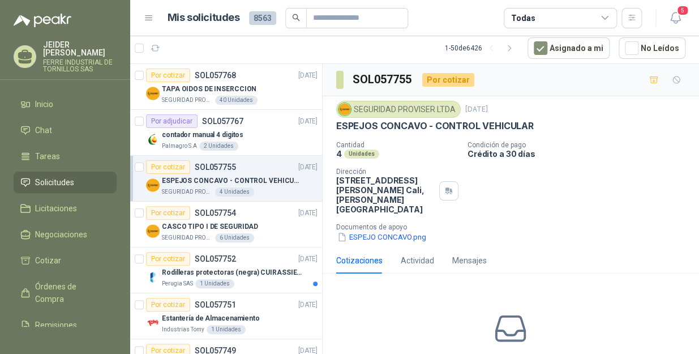
click at [362, 231] on p "Documentos de apoyo" at bounding box center [515, 227] width 358 height 8
click at [364, 233] on button "ESPEJO CONCAVO.png" at bounding box center [381, 237] width 91 height 12
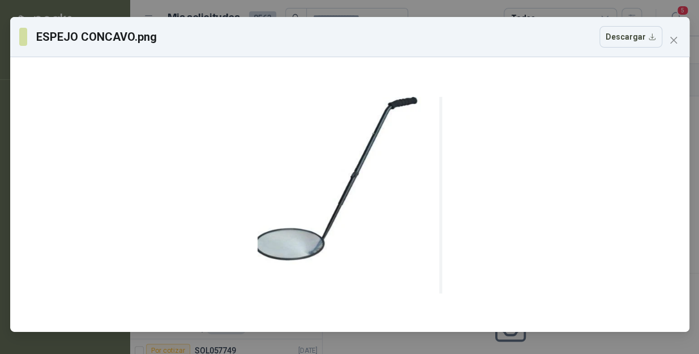
click at [672, 38] on icon "close" at bounding box center [673, 40] width 9 height 9
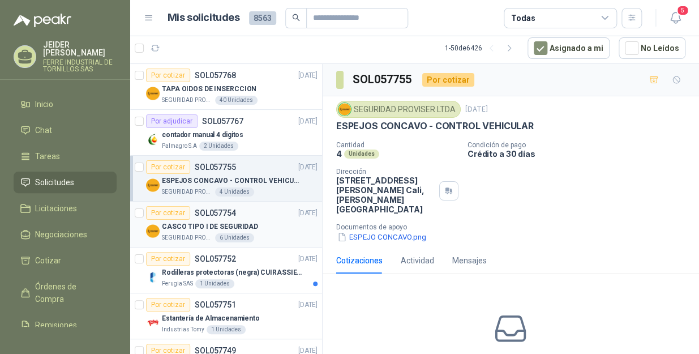
click at [246, 219] on div "CASCO TIPO I DE SEGURIDAD" at bounding box center [240, 226] width 156 height 14
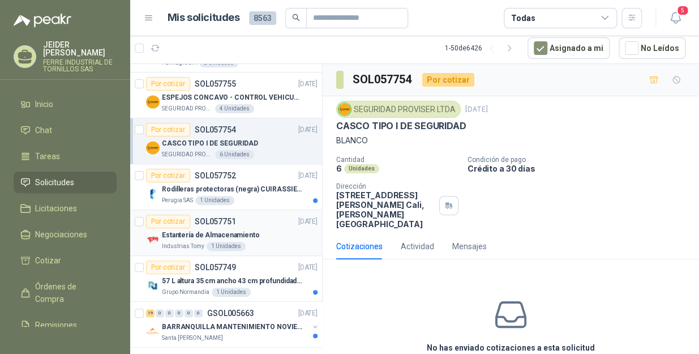
scroll to position [102, 0]
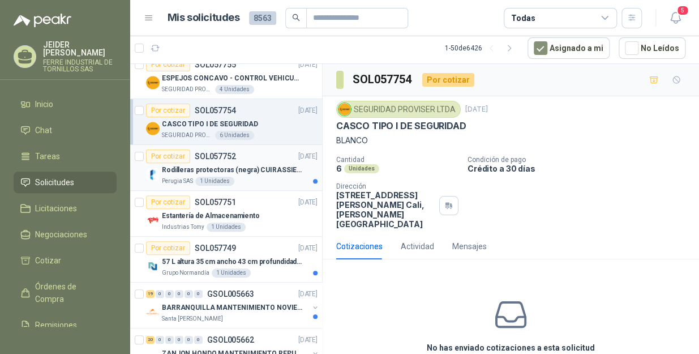
click at [265, 175] on div "Rodilleras protectoras (negra) CUIRASSIER para motocicleta, rodilleras para mot…" at bounding box center [240, 170] width 156 height 14
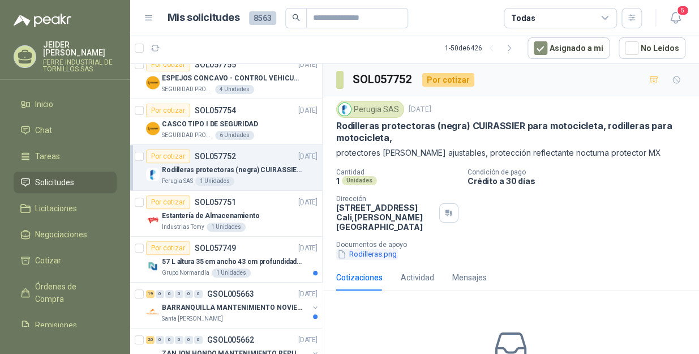
click at [363, 250] on button "Rodilleras.png" at bounding box center [367, 254] width 62 height 12
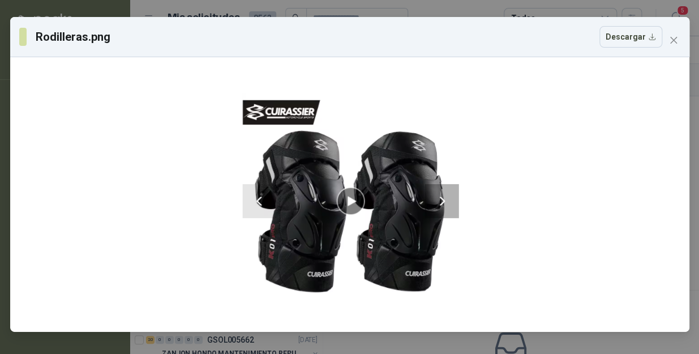
click at [671, 41] on icon "close" at bounding box center [673, 40] width 9 height 9
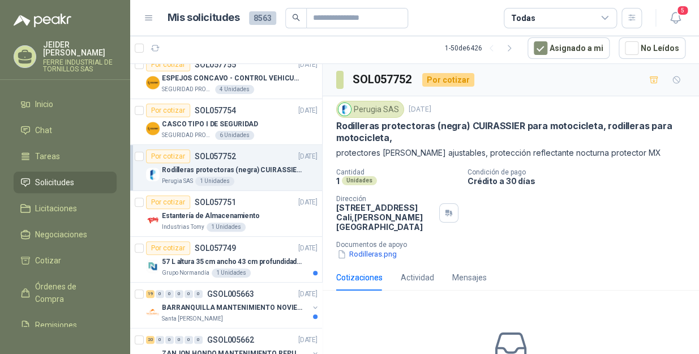
click at [134, 152] on article "Por cotizar SOL057752 [DATE] Rodilleras protectoras (negra) CUIRASSIER para mot…" at bounding box center [226, 168] width 192 height 46
click at [212, 48] on button "1" at bounding box center [205, 48] width 18 height 18
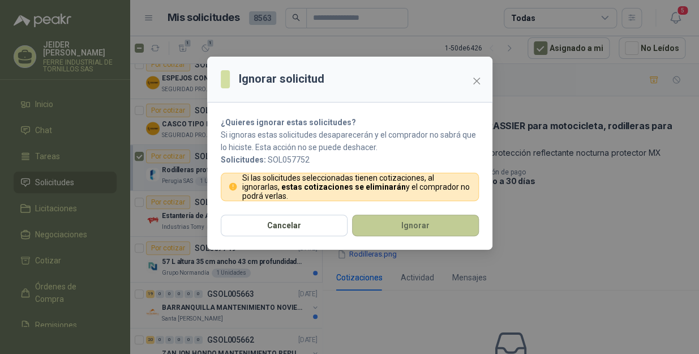
click at [371, 225] on button "Ignorar" at bounding box center [415, 224] width 127 height 21
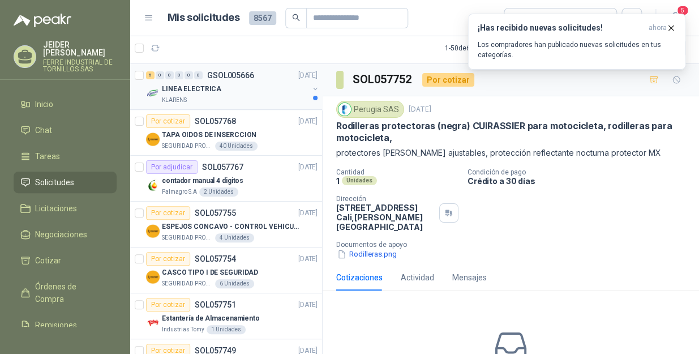
click at [229, 92] on div "LINEA ELECTRICA" at bounding box center [235, 89] width 147 height 14
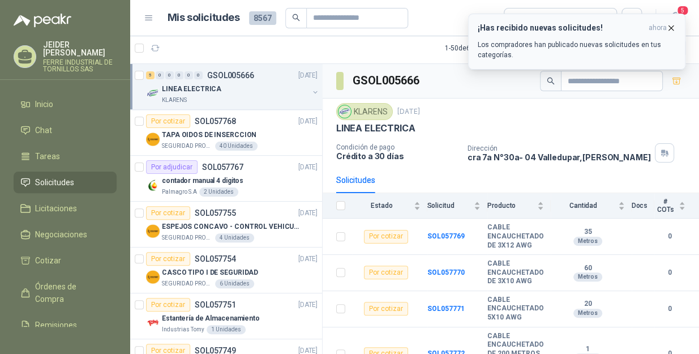
click at [673, 27] on icon "button" at bounding box center [671, 28] width 10 height 10
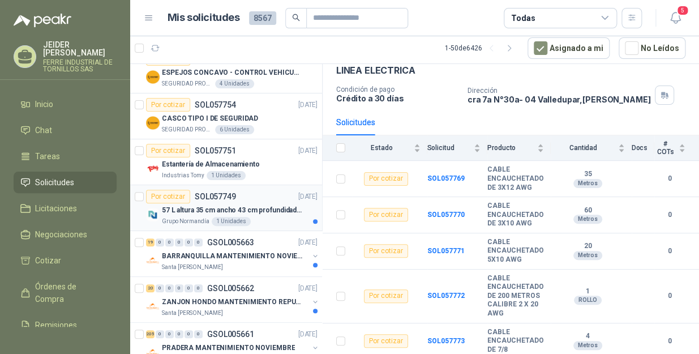
scroll to position [205, 0]
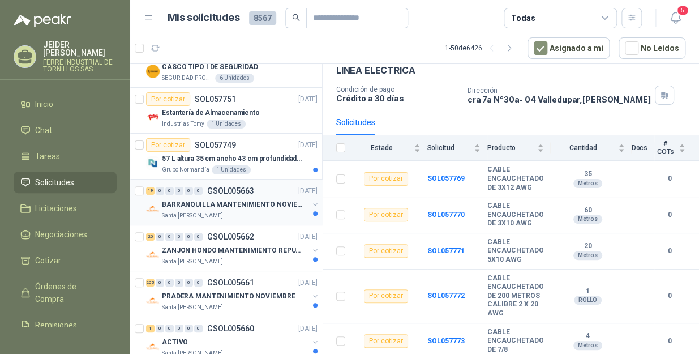
click at [226, 204] on p "BARRANQUILLA MANTENIMIENTO NOVIEMBRE" at bounding box center [232, 204] width 141 height 11
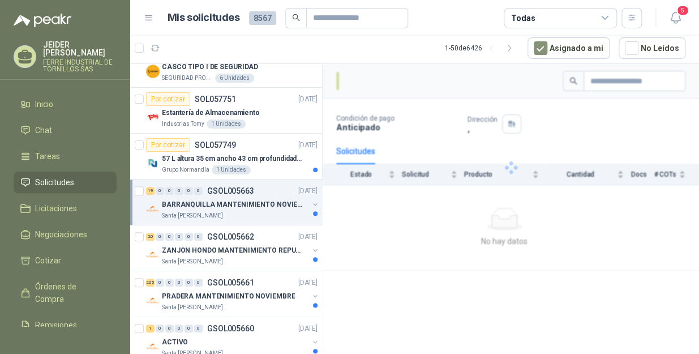
click at [266, 211] on div "Santa [PERSON_NAME]" at bounding box center [235, 215] width 147 height 9
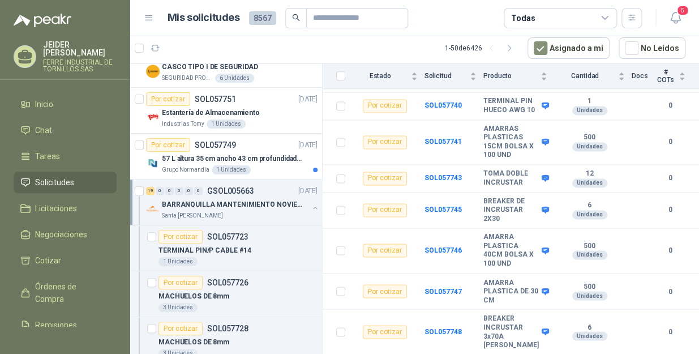
scroll to position [645, 0]
click at [158, 205] on img at bounding box center [153, 209] width 14 height 14
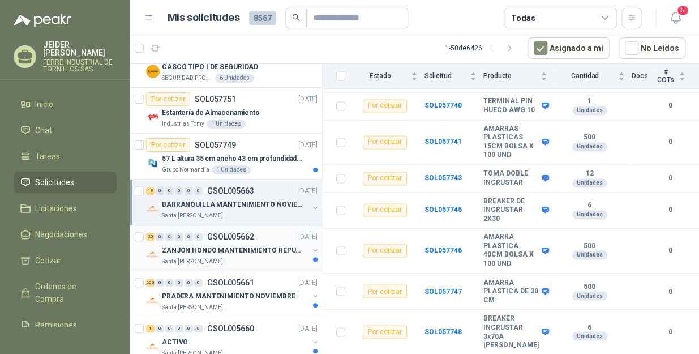
click at [223, 238] on p "GSOL005662" at bounding box center [230, 237] width 47 height 8
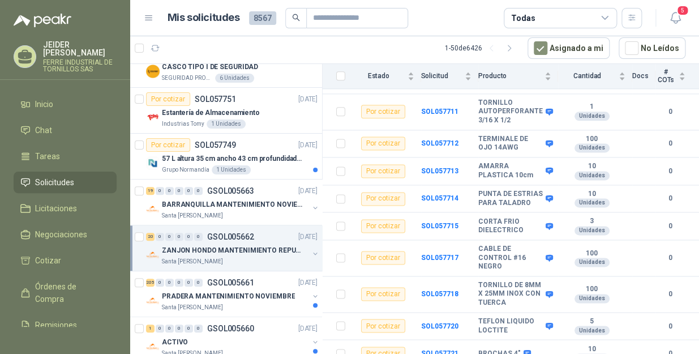
scroll to position [513, 0]
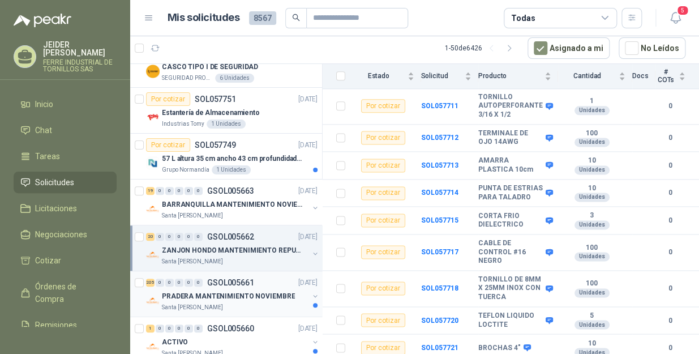
click at [231, 292] on p "PRADERA MANTENIMIENTO NOVIEMBRE" at bounding box center [228, 296] width 133 height 11
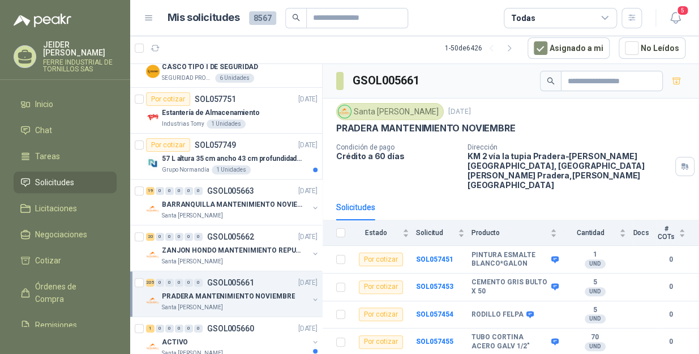
scroll to position [360, 0]
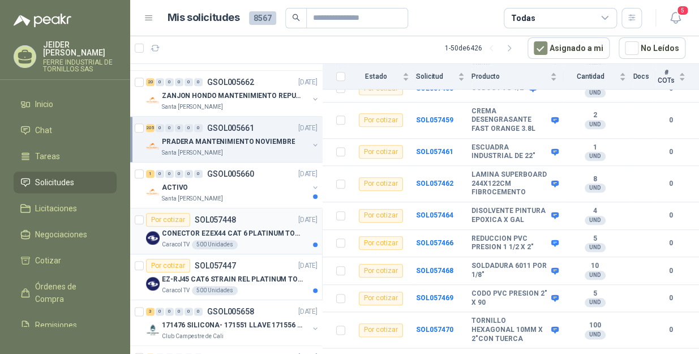
click at [164, 243] on p "Caracol TV" at bounding box center [176, 244] width 28 height 9
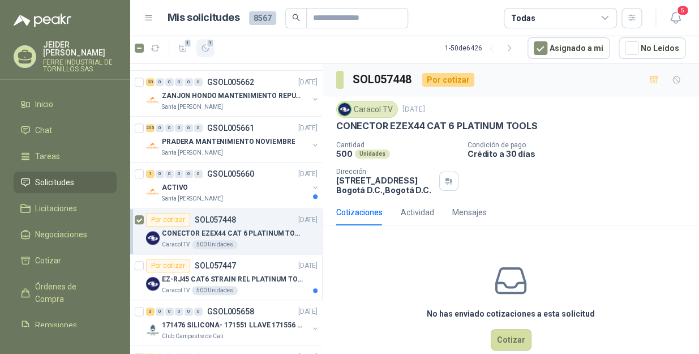
click at [208, 49] on icon "button" at bounding box center [205, 48] width 7 height 7
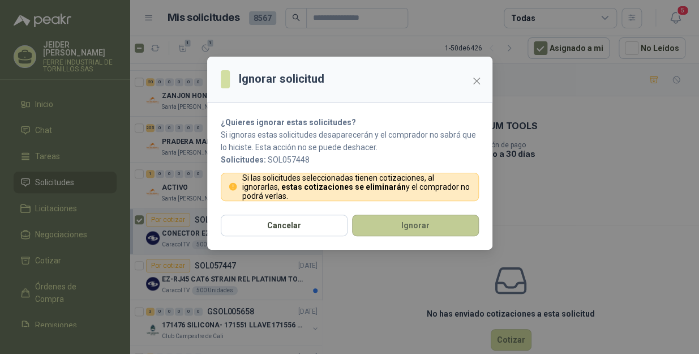
click at [431, 221] on button "Ignorar" at bounding box center [415, 224] width 127 height 21
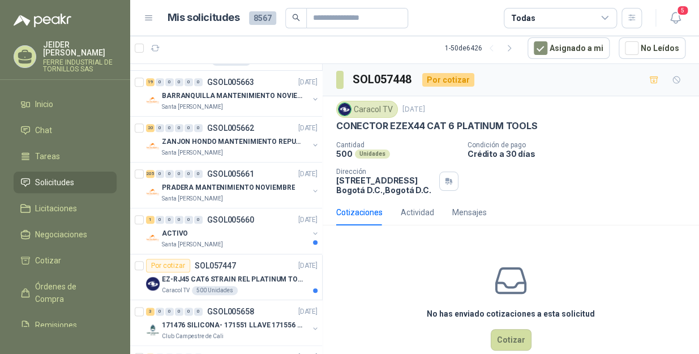
scroll to position [406, 0]
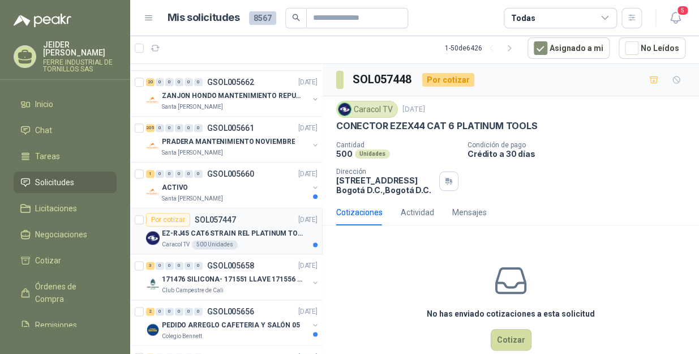
click at [261, 232] on p "EZ-RJ45 CAT6 STRAIN REL PLATINUM TOOLS" at bounding box center [232, 233] width 141 height 11
click at [208, 41] on span "1" at bounding box center [210, 42] width 8 height 9
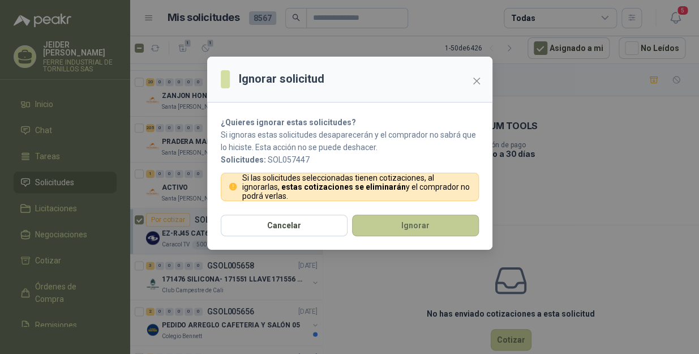
click at [447, 221] on button "Ignorar" at bounding box center [415, 224] width 127 height 21
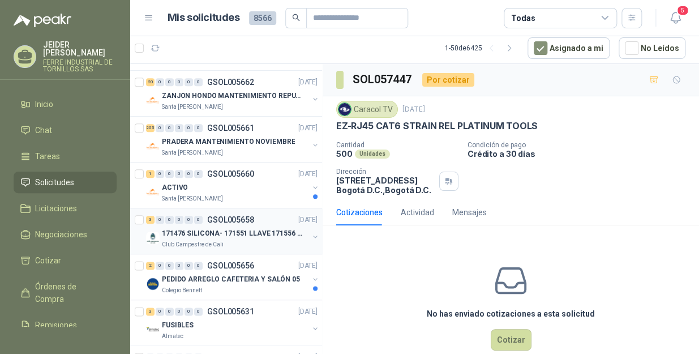
click at [239, 244] on div "Club Campestre de Cali" at bounding box center [235, 244] width 147 height 9
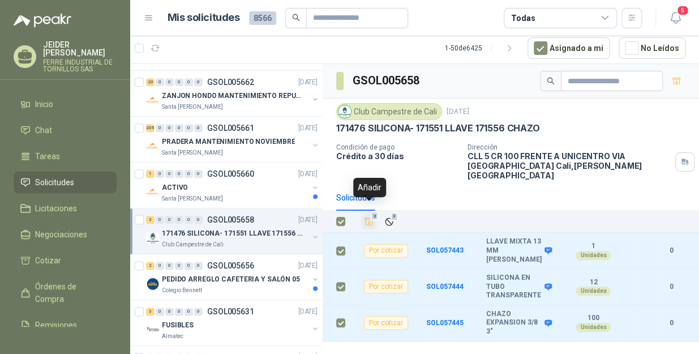
click at [367, 216] on icon "Añadir" at bounding box center [369, 221] width 10 height 10
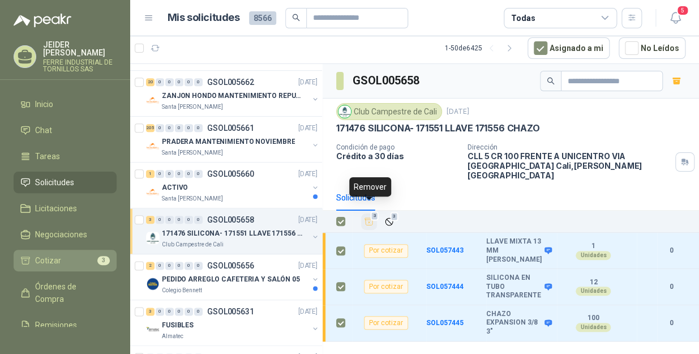
click at [68, 254] on li "Cotizar 3" at bounding box center [64, 260] width 89 height 12
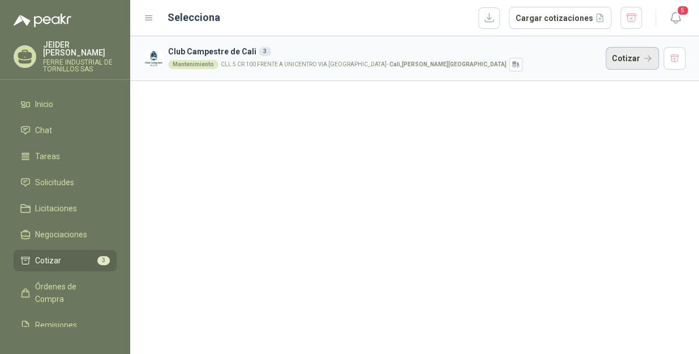
click at [639, 54] on button "Cotizar" at bounding box center [631, 58] width 53 height 23
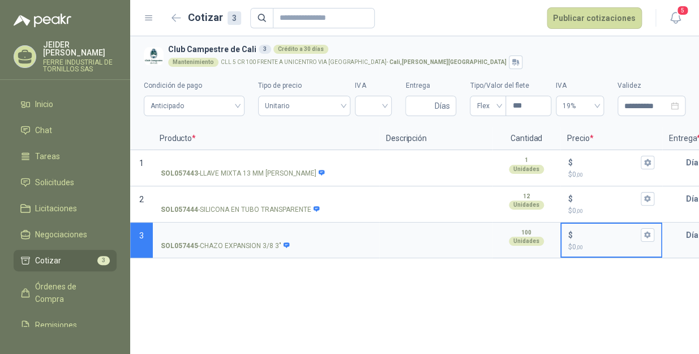
click at [618, 234] on input "$ $ 0 ,00" at bounding box center [606, 234] width 63 height 8
type input "***"
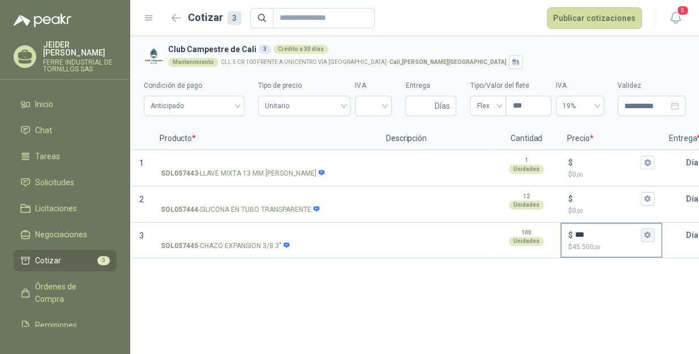
click at [644, 235] on icon "button" at bounding box center [646, 234] width 7 height 7
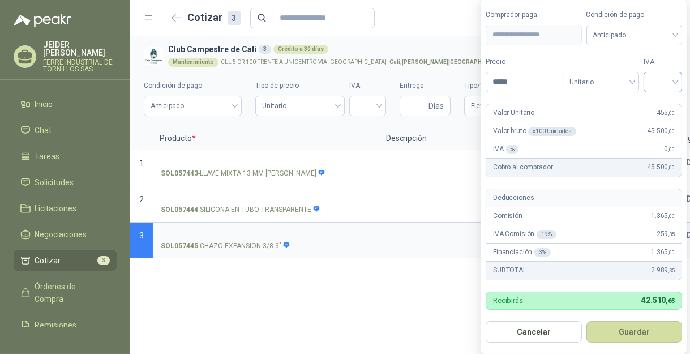
click at [660, 79] on input "search" at bounding box center [662, 80] width 25 height 17
click at [672, 101] on div "19%" at bounding box center [665, 106] width 21 height 12
click at [647, 330] on button "Guardar" at bounding box center [635, 331] width 97 height 21
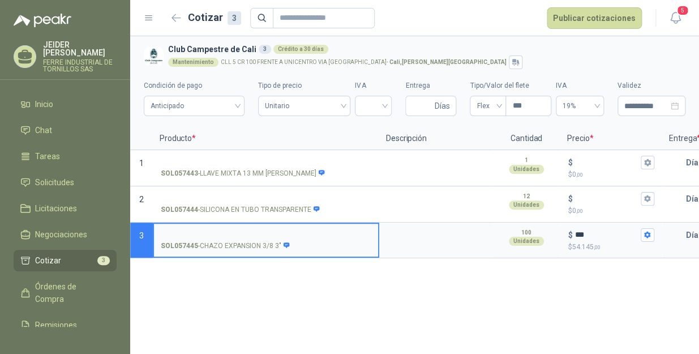
click at [225, 232] on input "SOL057445 - CHAZO EXPANSION 3/8 3"" at bounding box center [266, 235] width 210 height 8
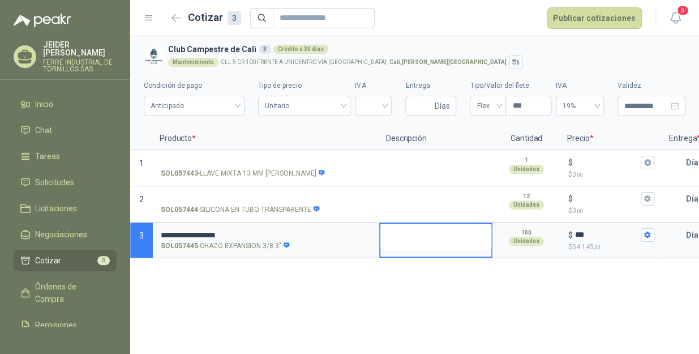
click at [410, 235] on textarea at bounding box center [435, 236] width 111 height 26
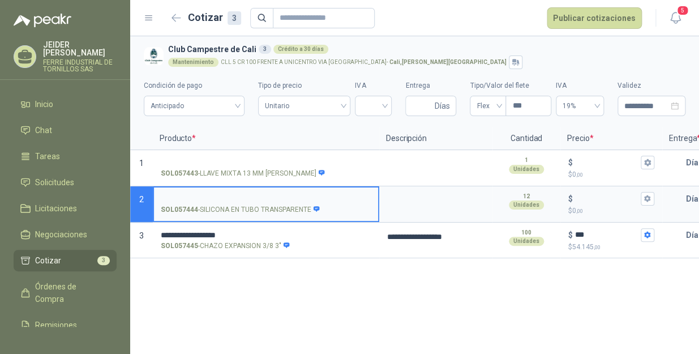
click at [200, 198] on input "SOL057444 - SILICONA EN TUBO TRANSPARENTE" at bounding box center [266, 199] width 210 height 8
click at [350, 197] on input "**********" at bounding box center [266, 199] width 210 height 8
drag, startPoint x: 360, startPoint y: 199, endPoint x: 147, endPoint y: 198, distance: 213.8
click at [147, 198] on section "**********" at bounding box center [414, 204] width 569 height 36
type input "**********"
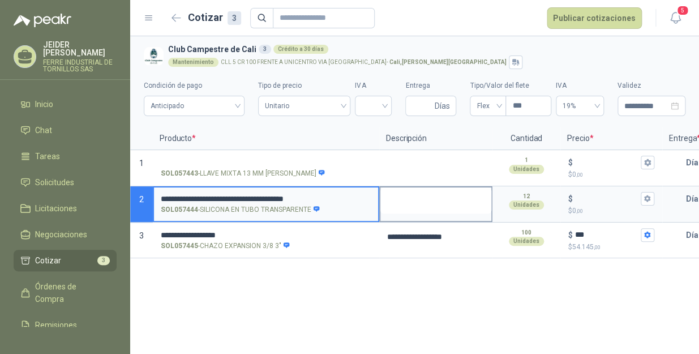
click at [407, 196] on textarea at bounding box center [435, 200] width 111 height 26
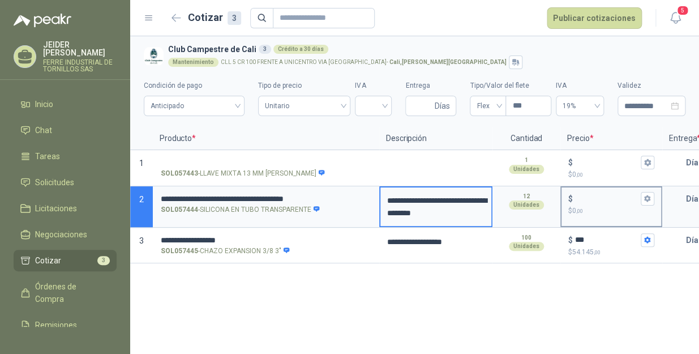
drag, startPoint x: 589, startPoint y: 187, endPoint x: 592, endPoint y: 195, distance: 9.1
click at [589, 187] on div "$ $ 0 ,00" at bounding box center [611, 203] width 100 height 33
click at [589, 194] on input "$ $ 0 ,00" at bounding box center [606, 198] width 63 height 8
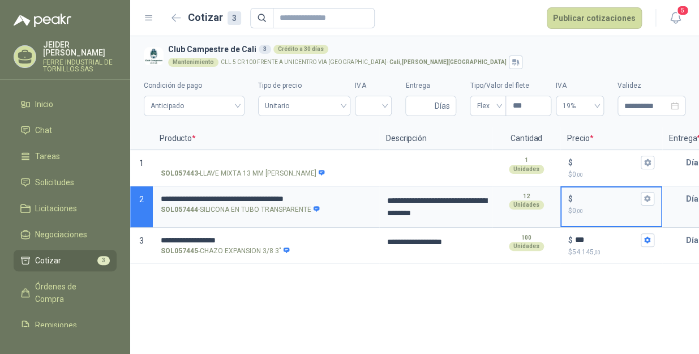
click at [593, 197] on input "$ $ 0 ,00" at bounding box center [606, 198] width 63 height 8
type input "******"
click at [656, 193] on div "$ ****** $ 170.400 ,00" at bounding box center [611, 203] width 100 height 33
click at [638, 194] on input "******" at bounding box center [606, 198] width 63 height 8
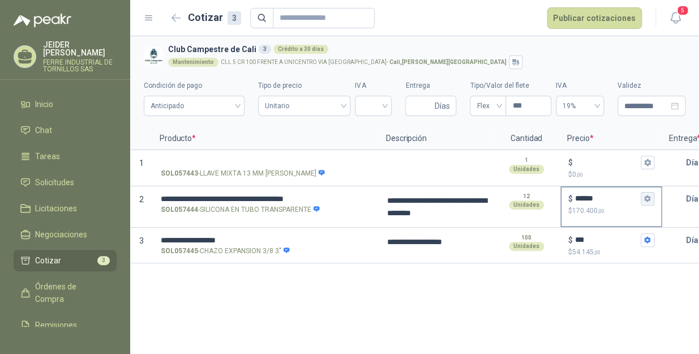
click at [651, 198] on button "$ ****** $ 170.400 ,00" at bounding box center [647, 199] width 14 height 14
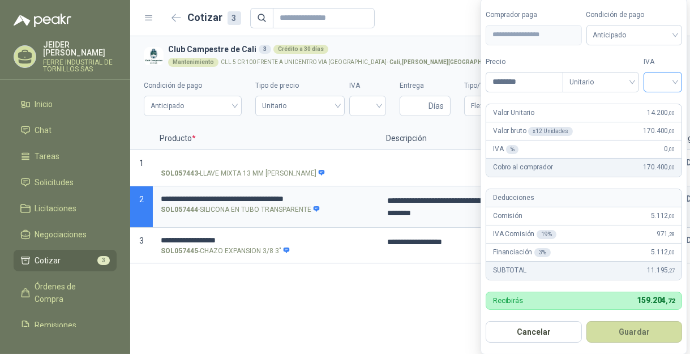
click at [668, 81] on input "search" at bounding box center [662, 80] width 25 height 17
click at [670, 101] on div "19%" at bounding box center [665, 106] width 21 height 12
drag, startPoint x: 657, startPoint y: 332, endPoint x: 653, endPoint y: 318, distance: 13.6
click at [657, 330] on button "Guardar" at bounding box center [635, 331] width 97 height 21
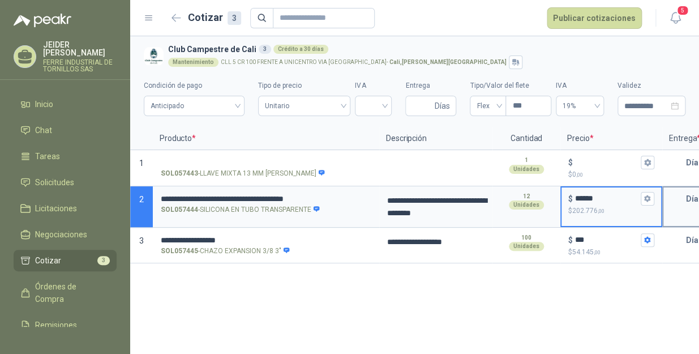
click at [674, 202] on input "text" at bounding box center [674, 198] width 23 height 23
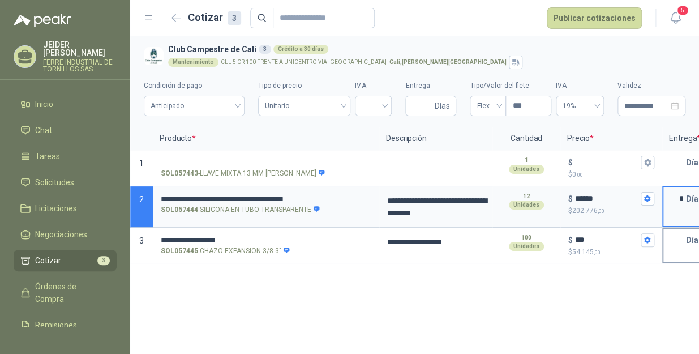
type input "*"
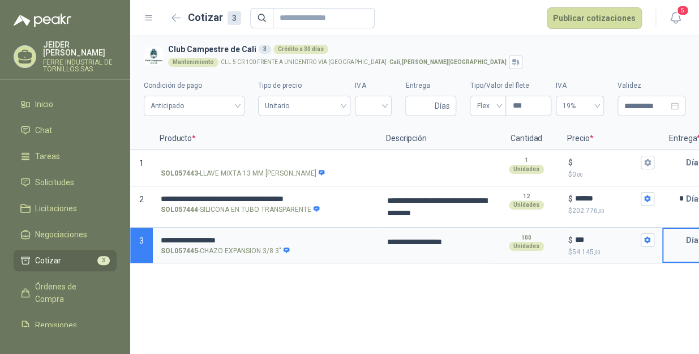
click at [673, 236] on input "text" at bounding box center [674, 240] width 23 height 23
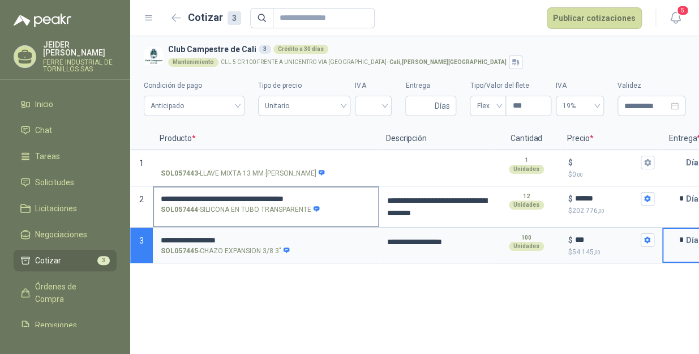
type input "*"
